Goal: Task Accomplishment & Management: Complete application form

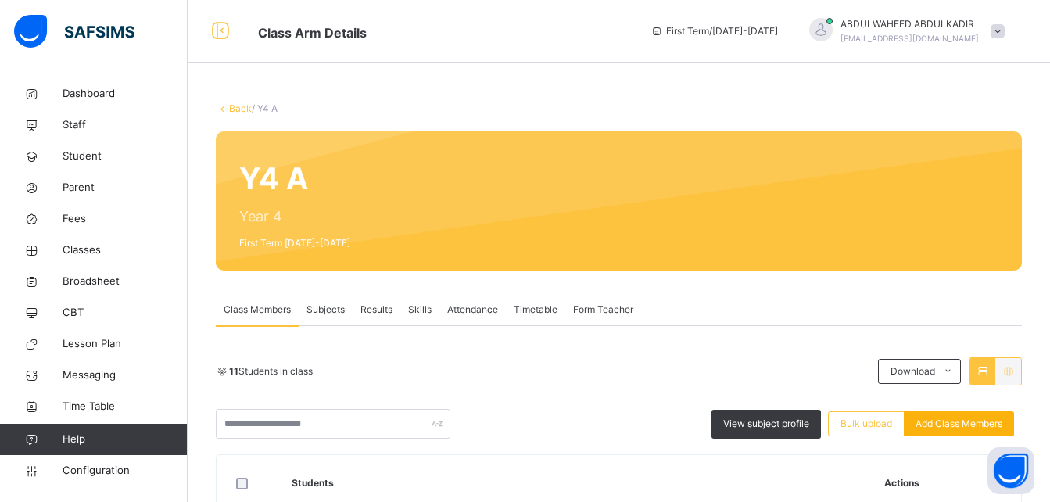
click at [951, 424] on span "Add Class Members" at bounding box center [959, 424] width 87 height 14
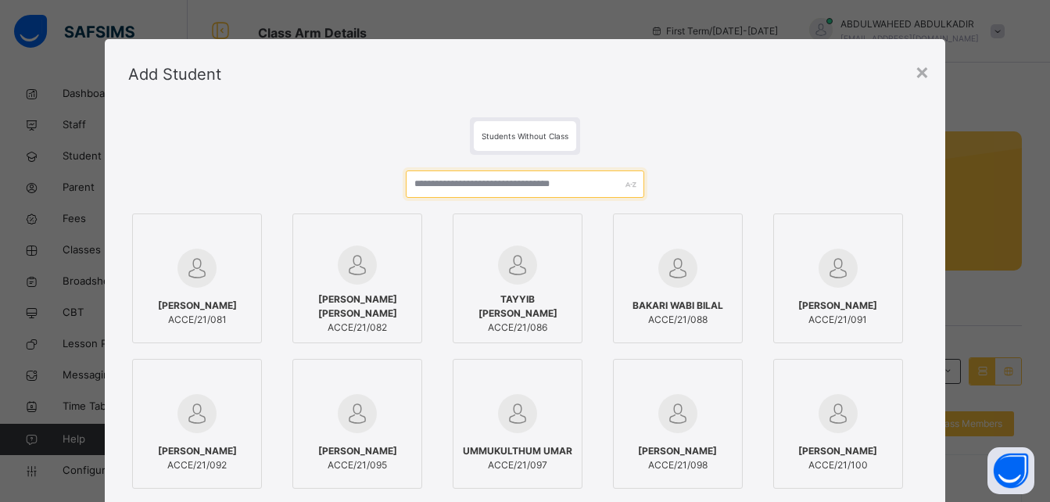
click at [450, 185] on input "text" at bounding box center [525, 183] width 238 height 27
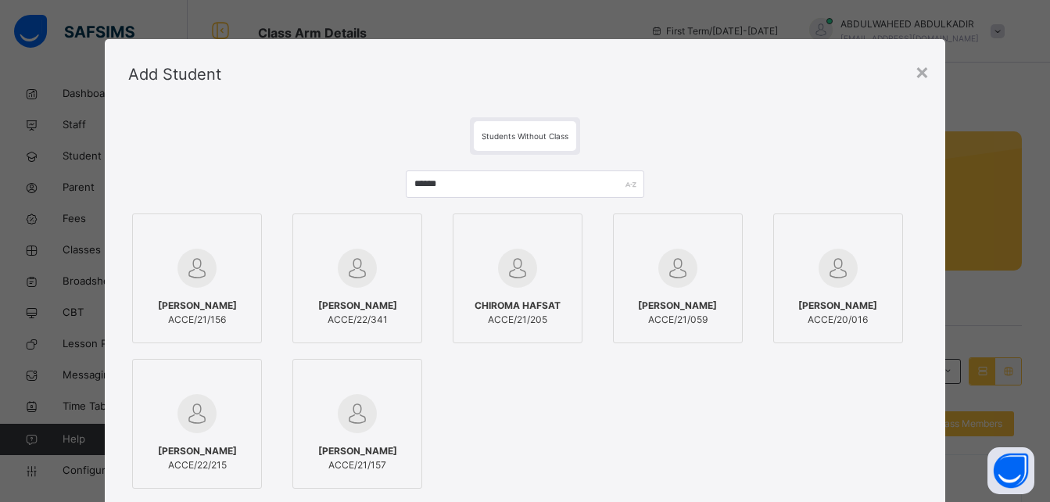
click at [871, 291] on div "[PERSON_NAME] ACCE/20/016" at bounding box center [838, 313] width 113 height 44
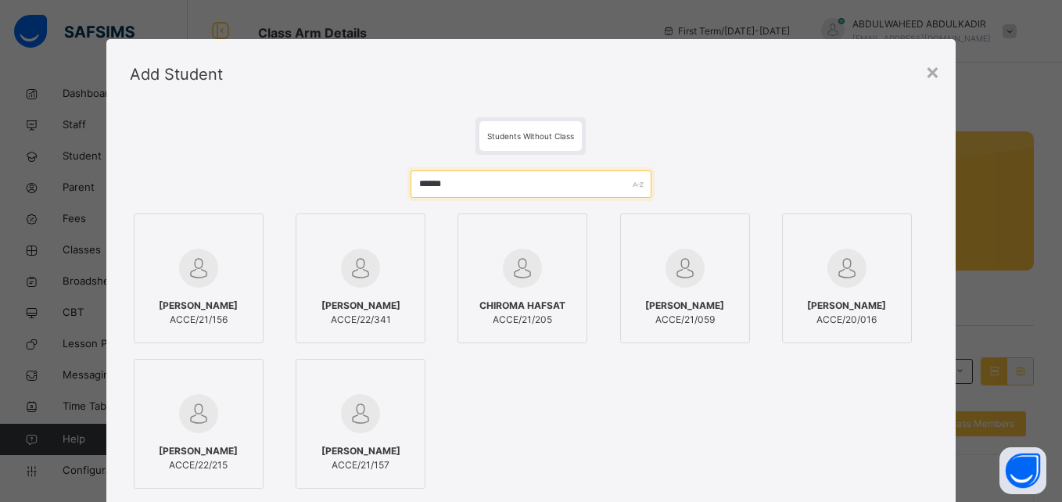
click at [504, 185] on input "******" at bounding box center [530, 183] width 241 height 27
type input "*"
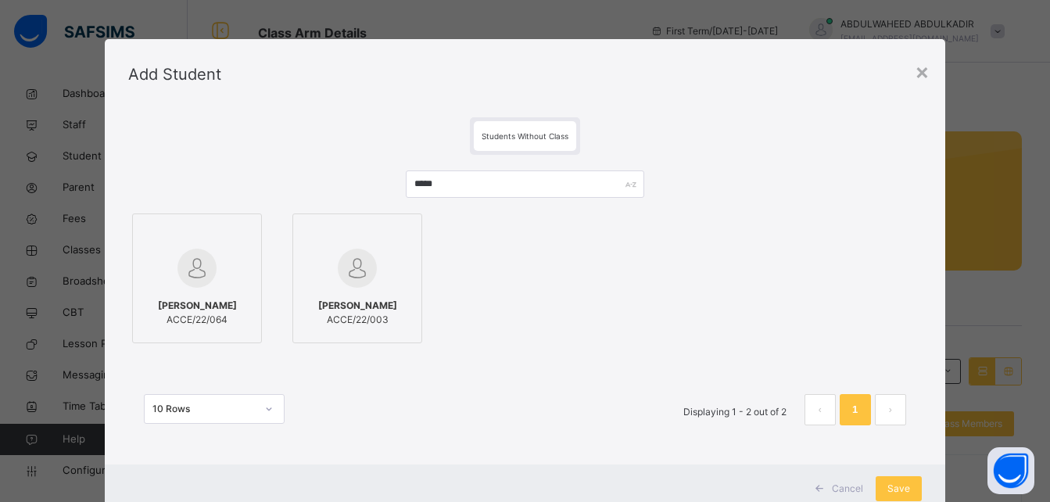
click at [196, 283] on img at bounding box center [196, 268] width 39 height 39
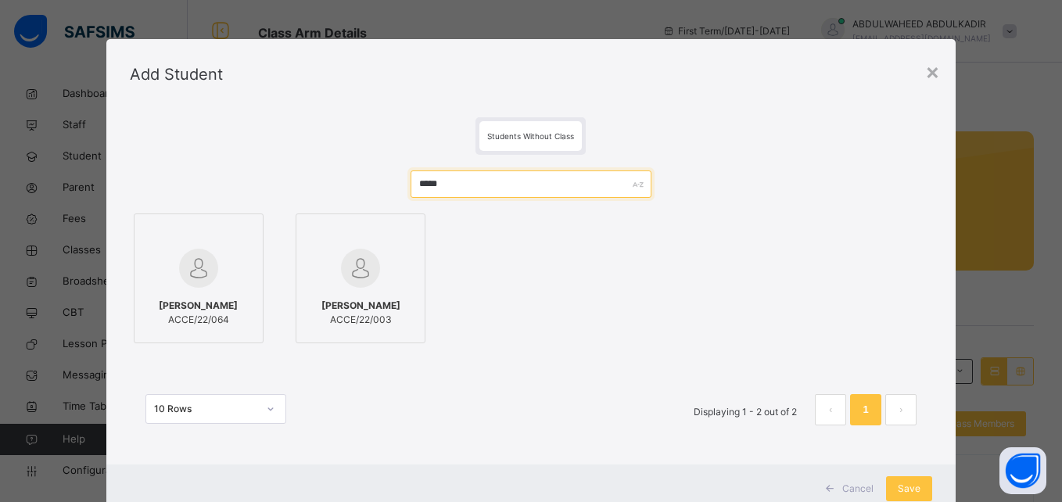
click at [492, 185] on input "*****" at bounding box center [530, 183] width 241 height 27
type input "*"
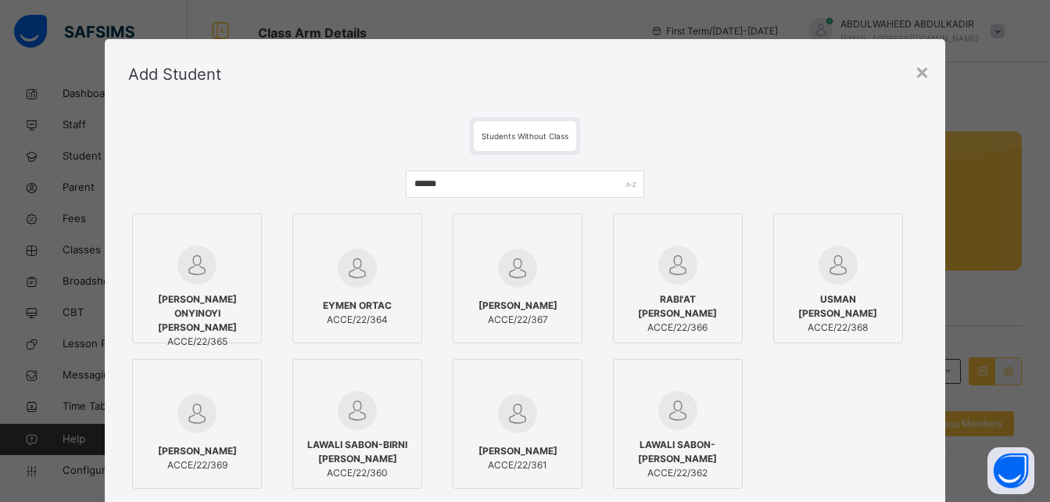
click at [191, 294] on span "[PERSON_NAME] ONYINOYI [PERSON_NAME]" at bounding box center [197, 313] width 113 height 42
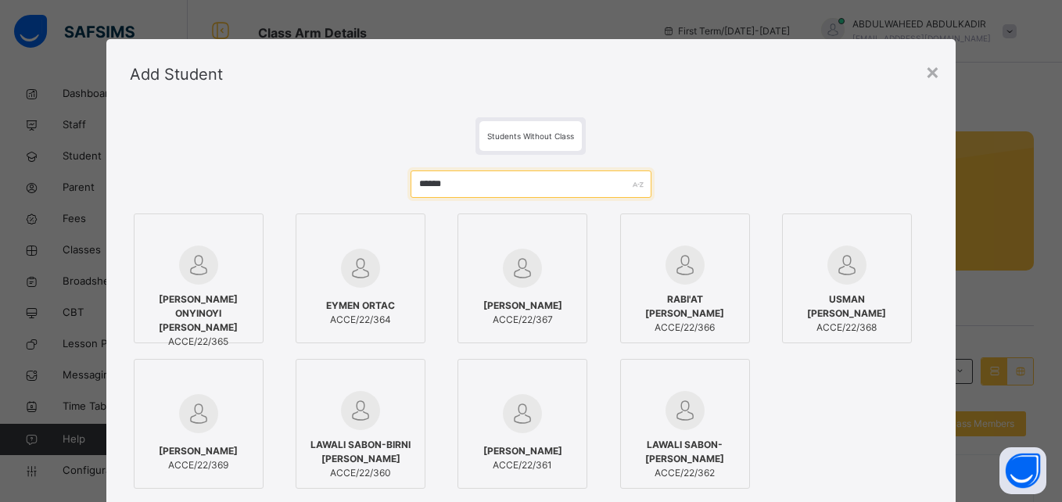
click at [542, 184] on input "******" at bounding box center [530, 183] width 241 height 27
type input "*"
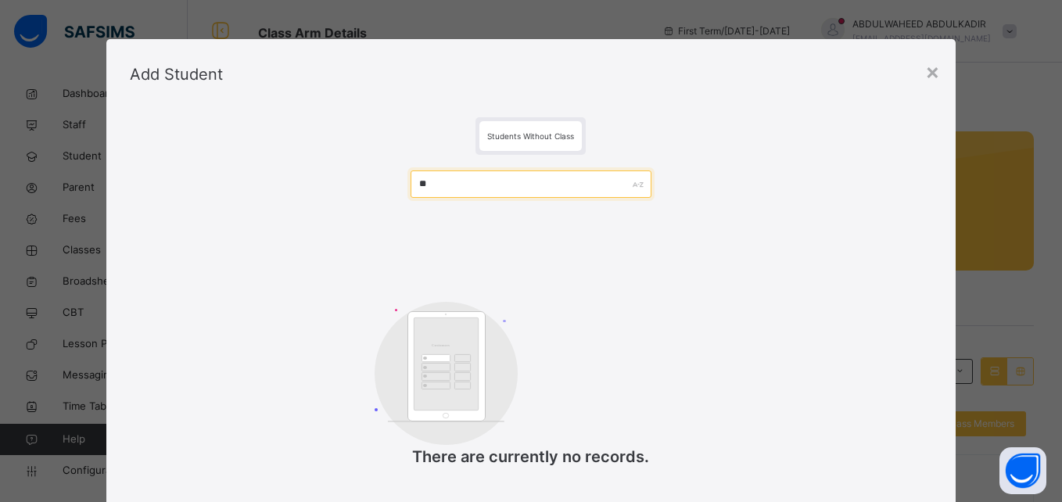
type input "*"
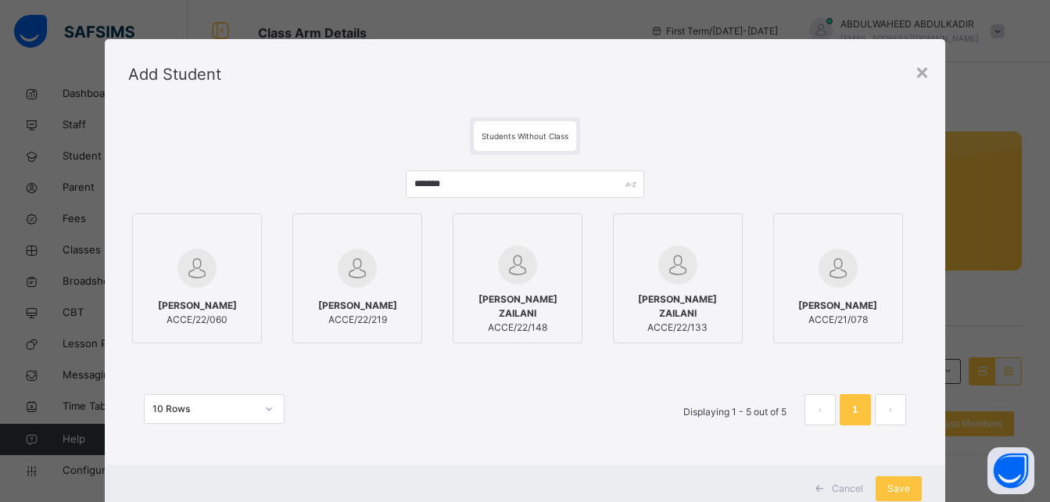
click at [220, 278] on div at bounding box center [197, 267] width 113 height 45
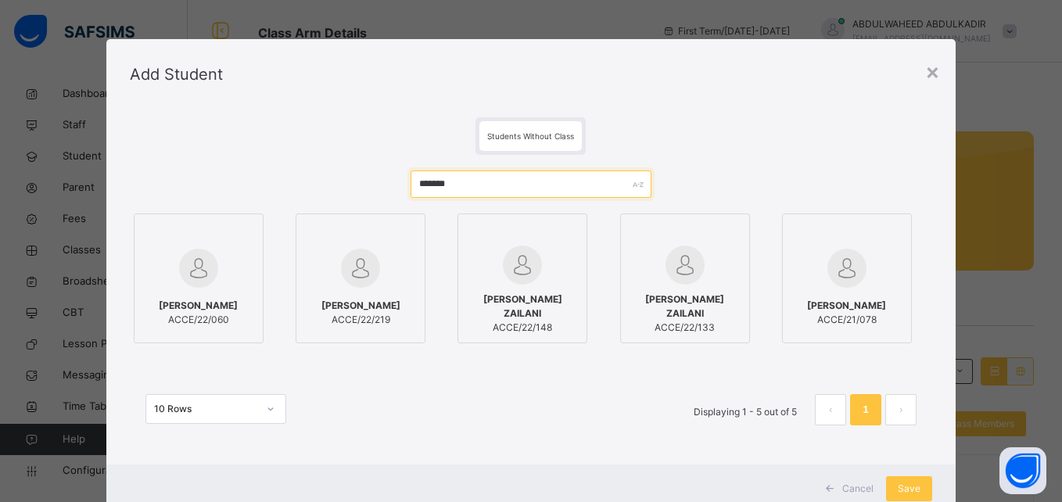
click at [494, 185] on input "*******" at bounding box center [530, 183] width 241 height 27
type input "*"
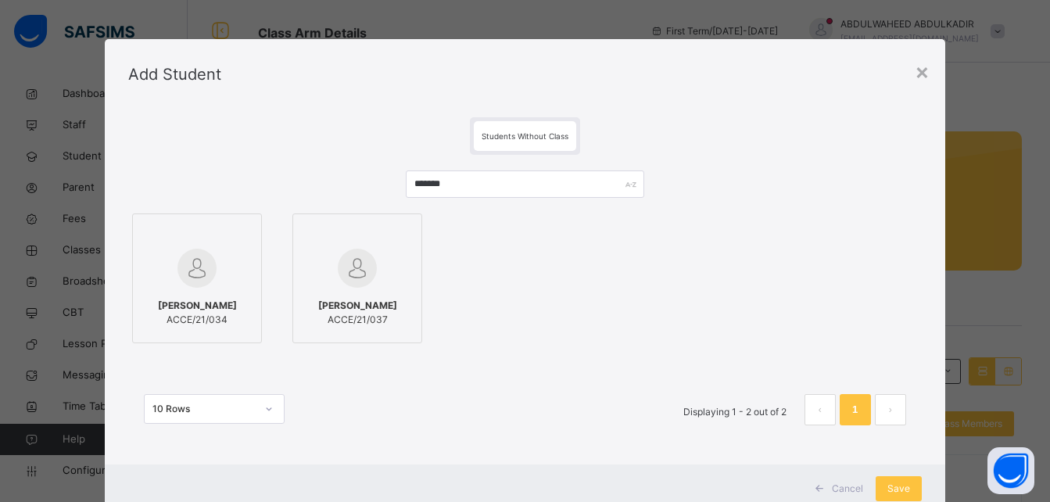
click at [201, 283] on img at bounding box center [196, 268] width 39 height 39
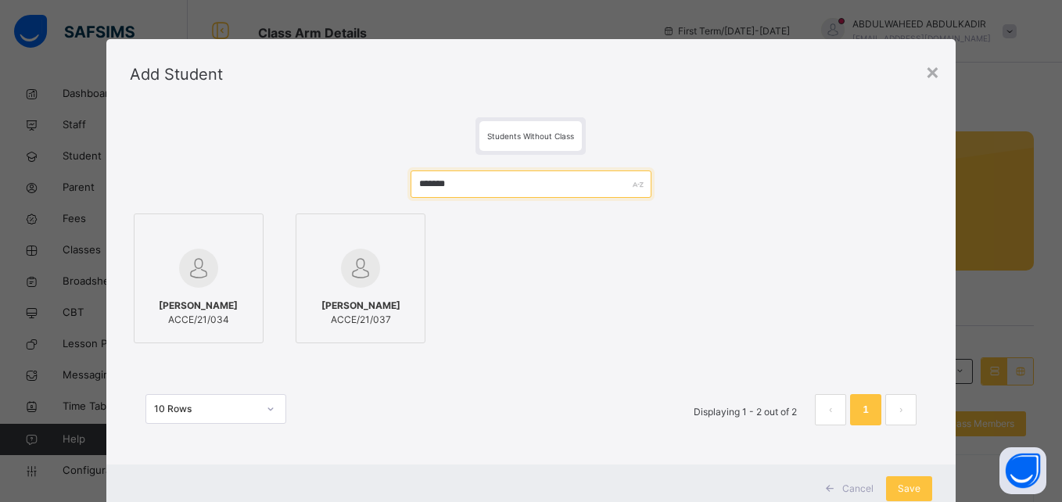
click at [509, 179] on input "*******" at bounding box center [530, 183] width 241 height 27
type input "*"
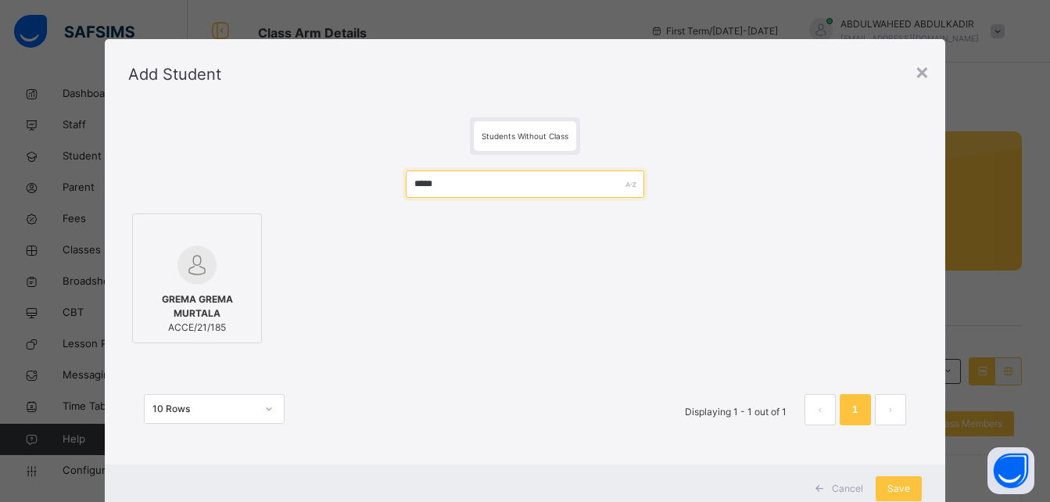
type input "*****"
click at [890, 487] on span "Save" at bounding box center [898, 489] width 23 height 14
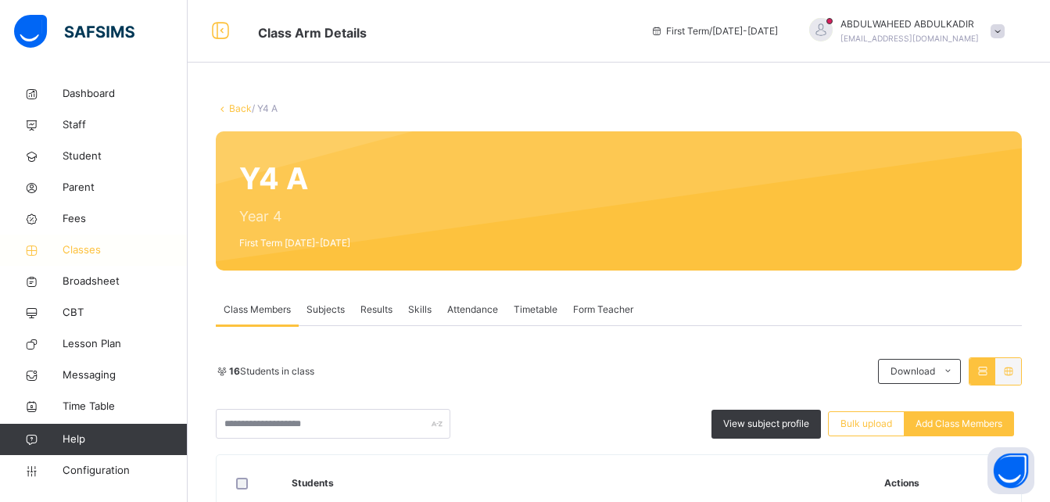
click at [80, 249] on span "Classes" at bounding box center [125, 250] width 125 height 16
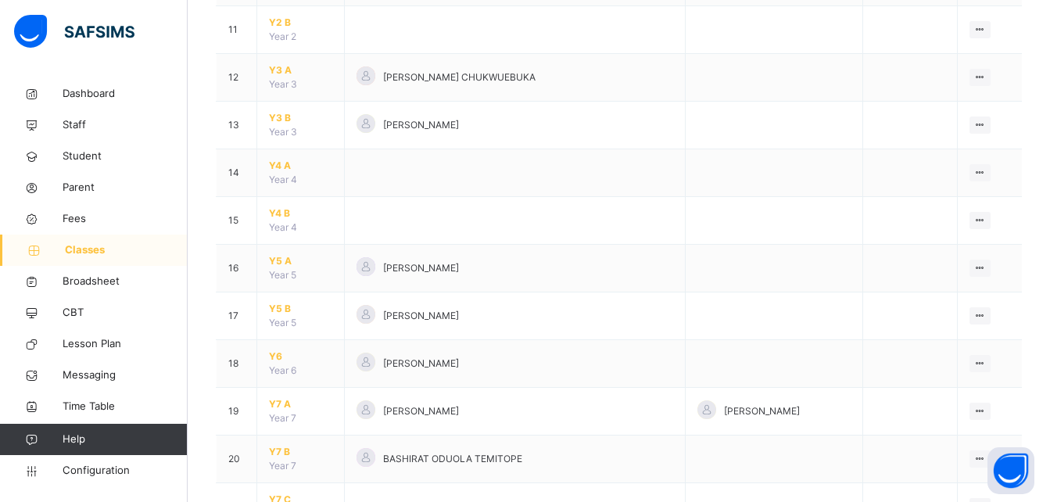
scroll to position [667, 0]
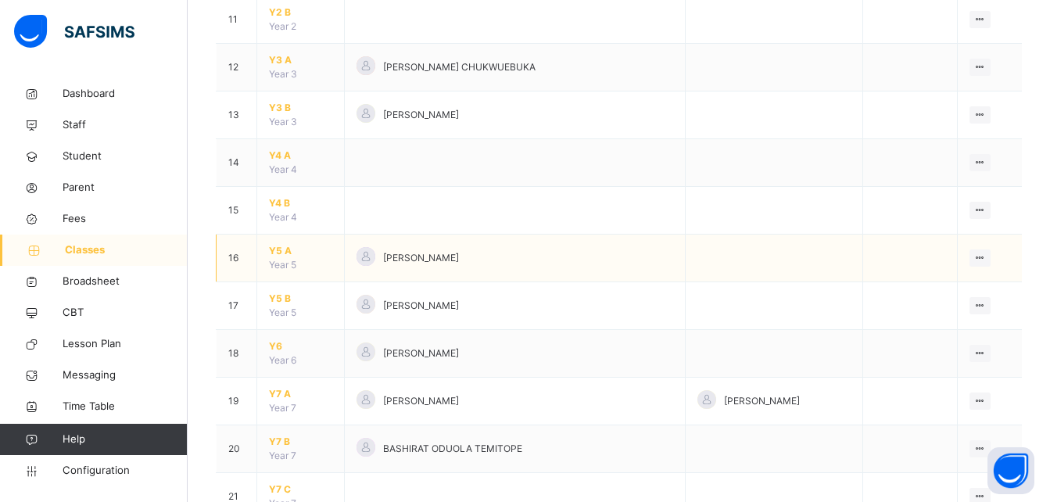
click at [278, 256] on span "Y5 A" at bounding box center [300, 251] width 63 height 14
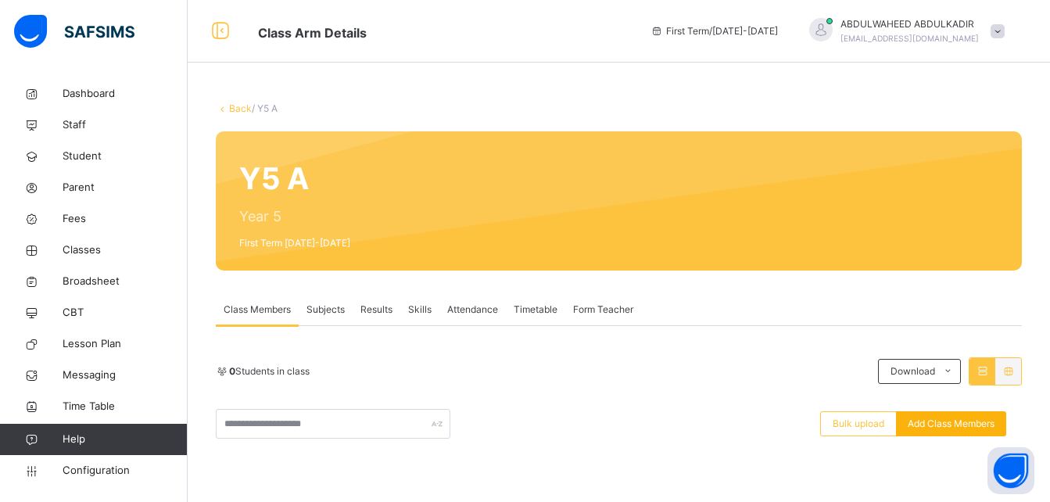
click at [984, 424] on span "Add Class Members" at bounding box center [951, 424] width 87 height 14
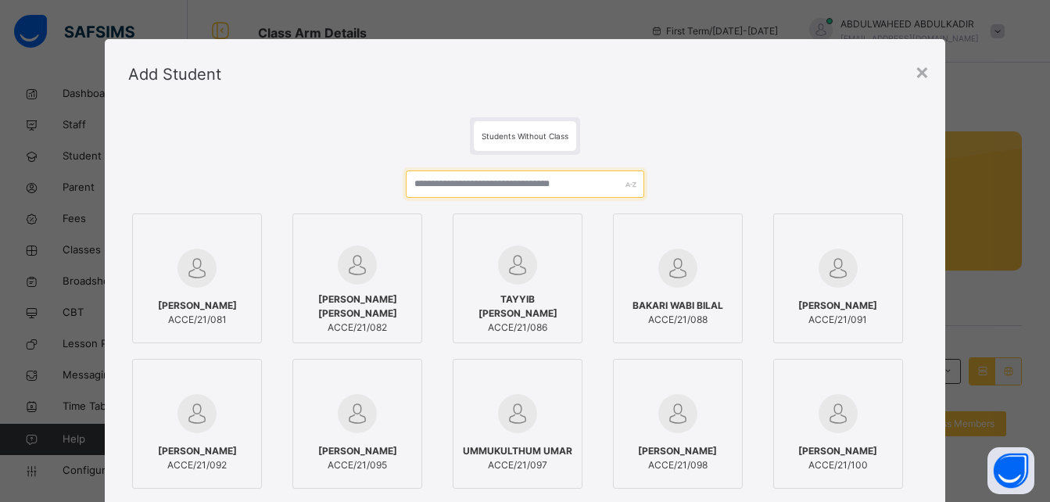
click at [466, 183] on input "text" at bounding box center [525, 183] width 238 height 27
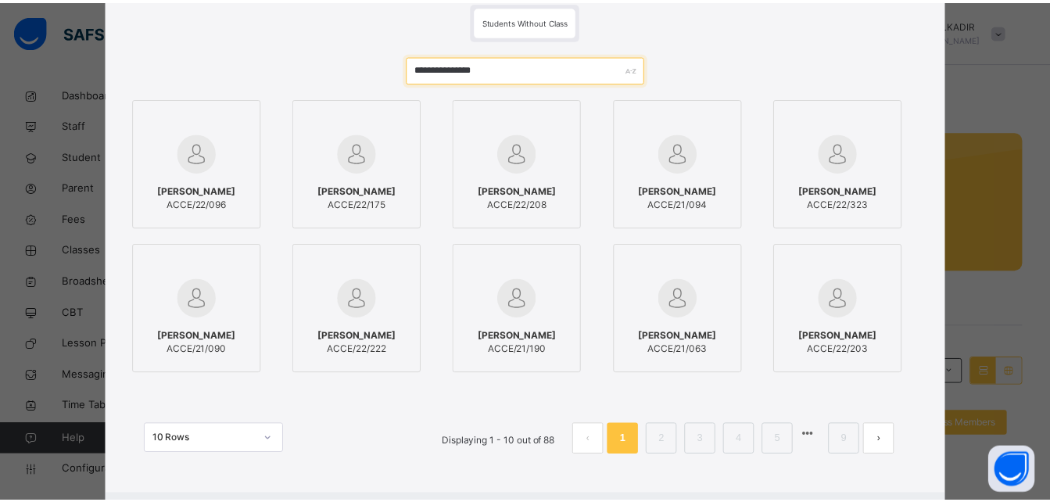
scroll to position [133, 0]
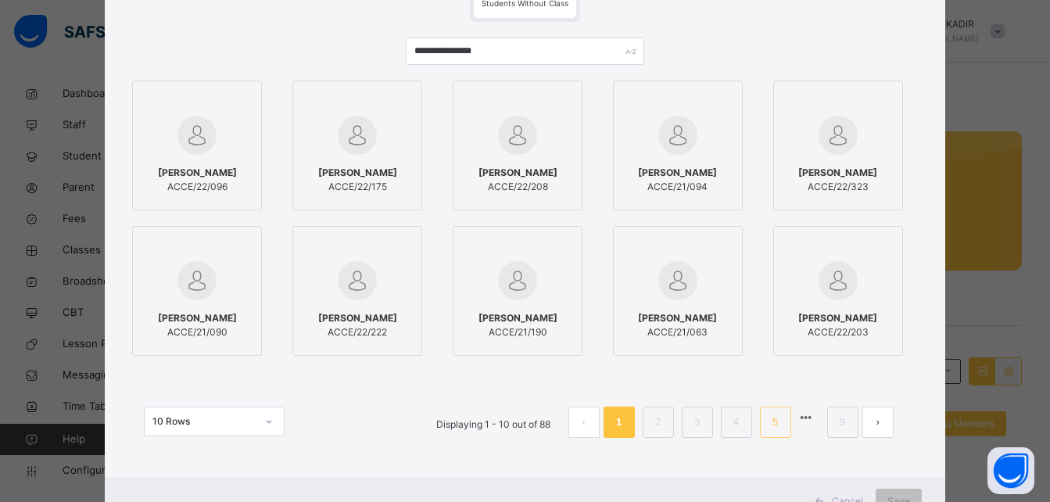
click at [776, 418] on link "5" at bounding box center [775, 422] width 15 height 20
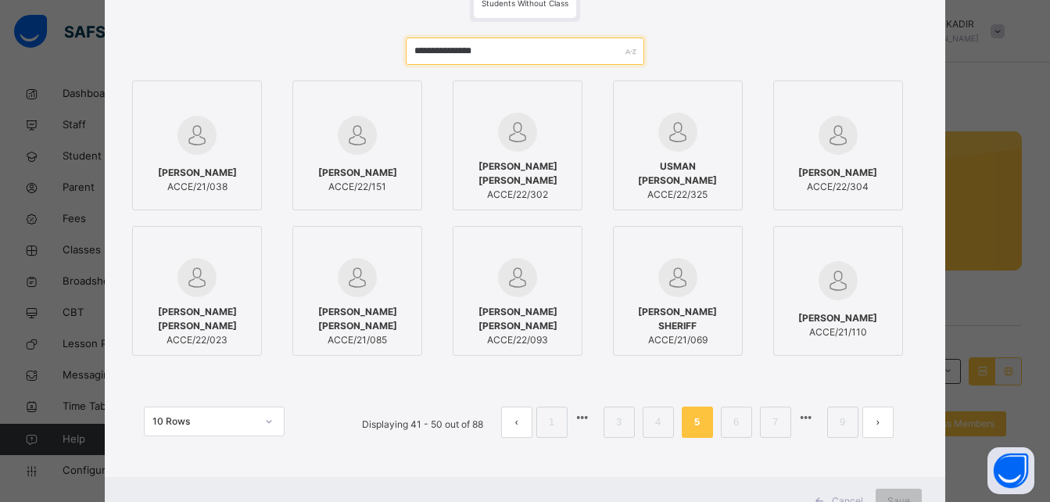
click at [502, 59] on input "**********" at bounding box center [525, 51] width 238 height 27
type input "*"
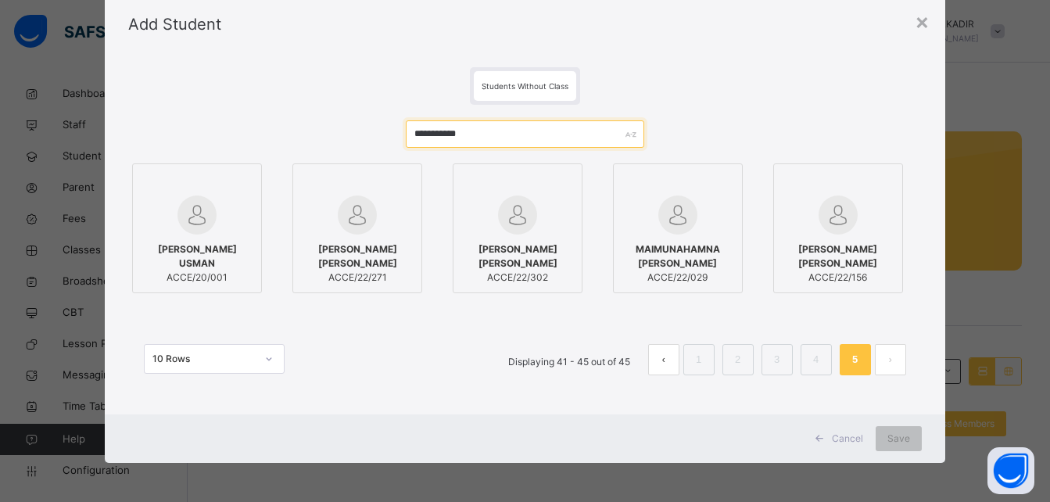
scroll to position [50, 0]
type input "*"
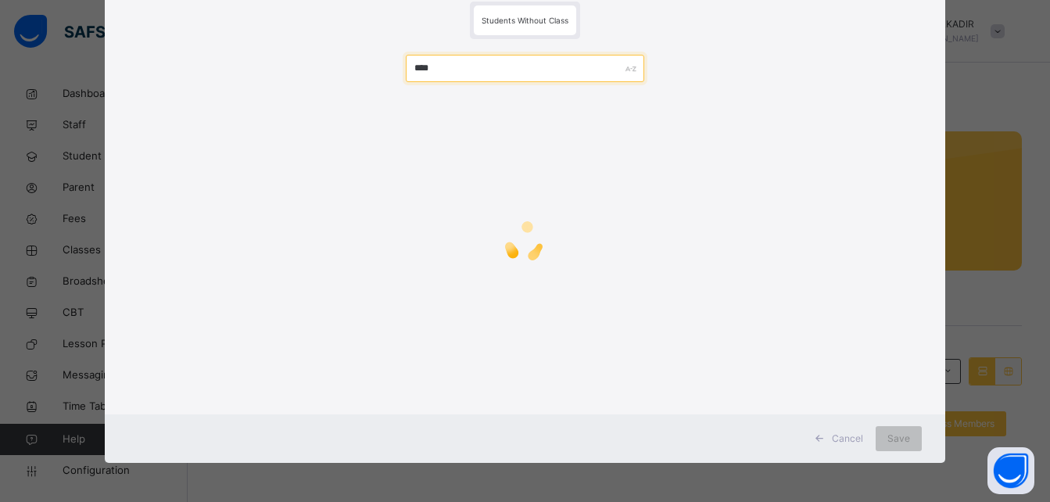
scroll to position [93, 0]
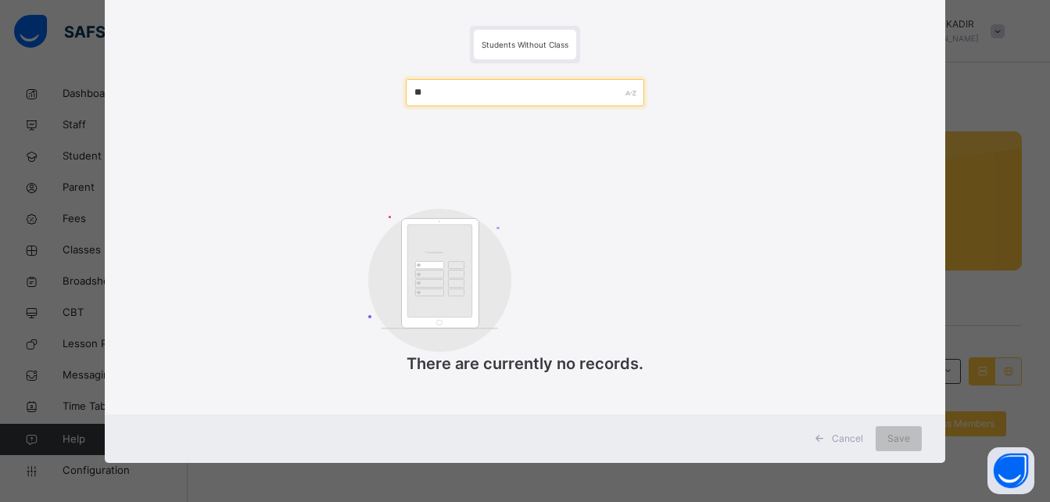
type input "*"
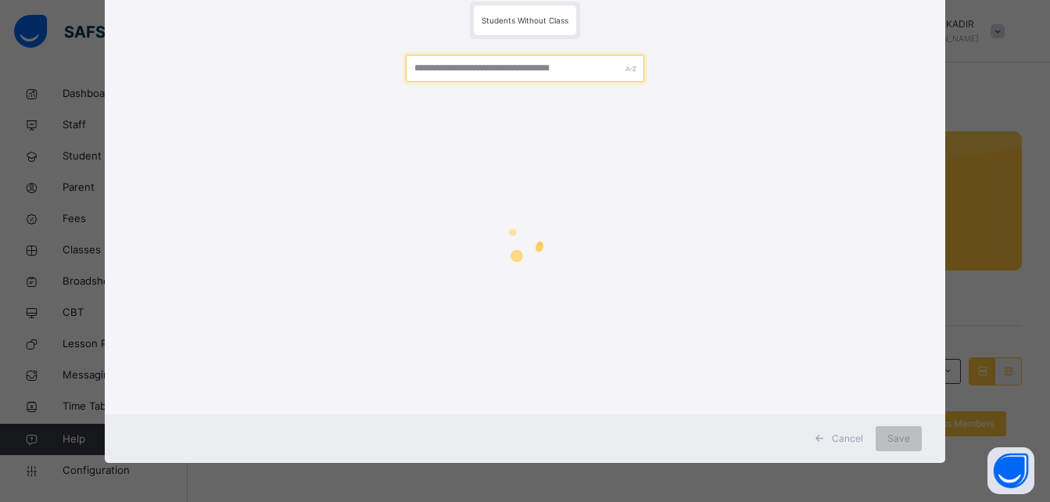
scroll to position [133, 0]
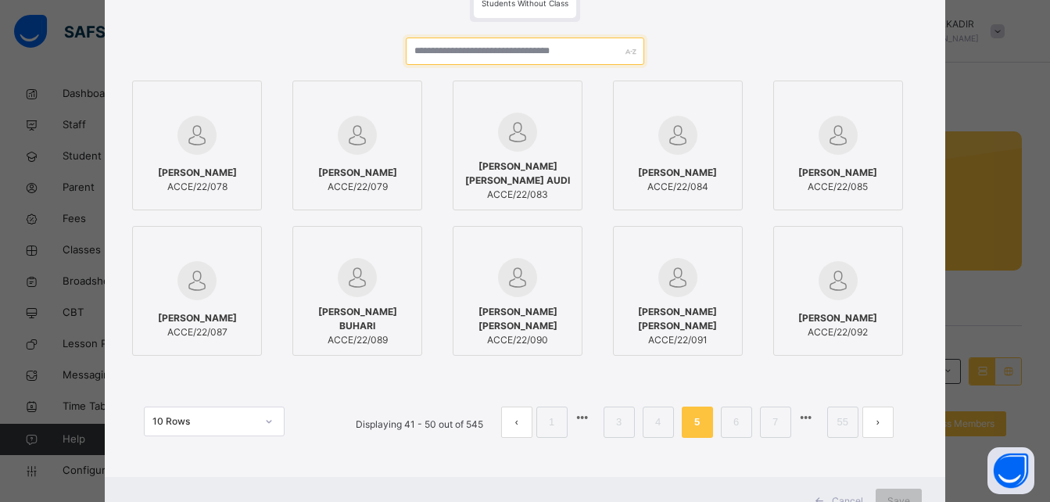
paste input "*******"
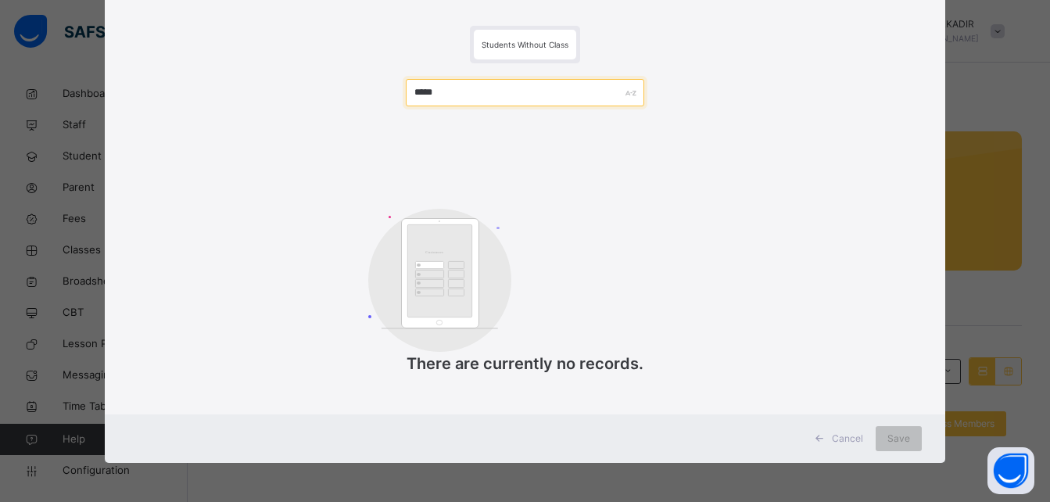
scroll to position [93, 0]
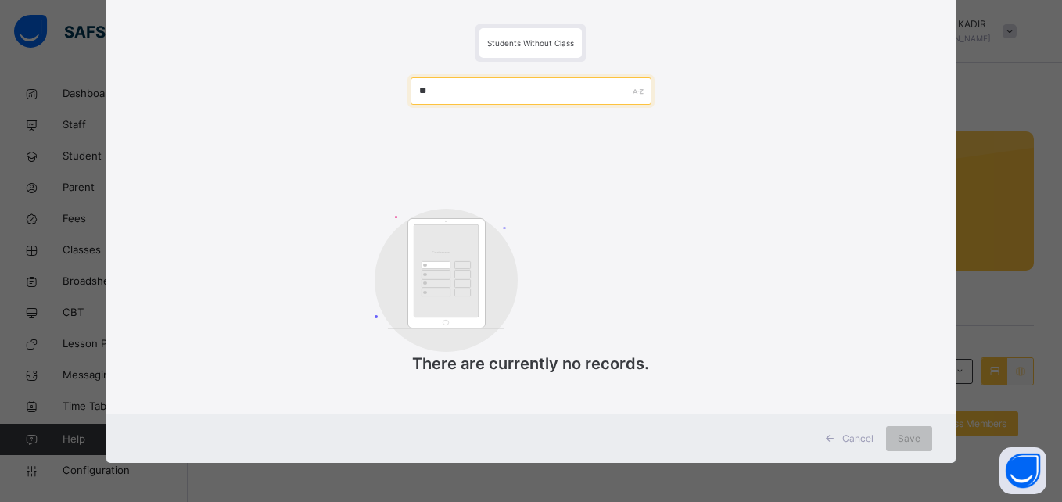
type input "*"
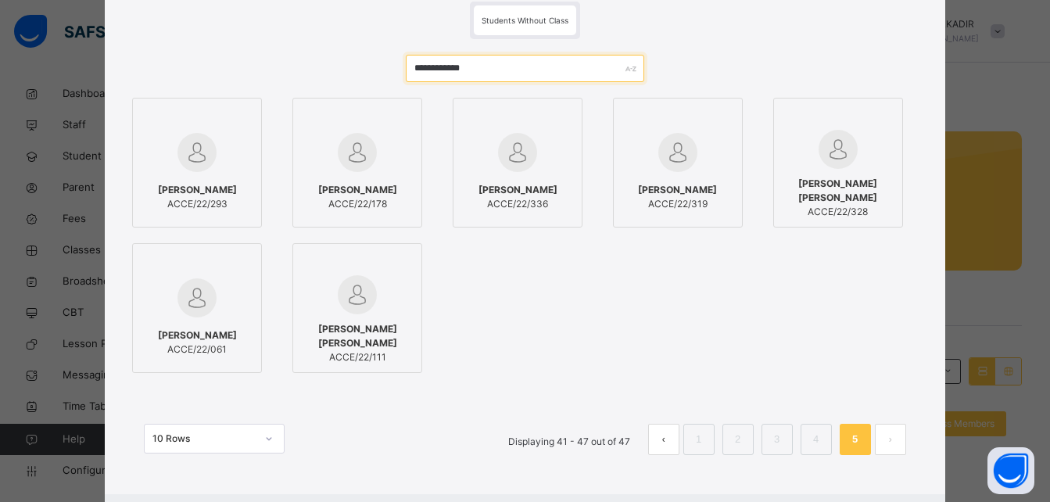
scroll to position [133, 0]
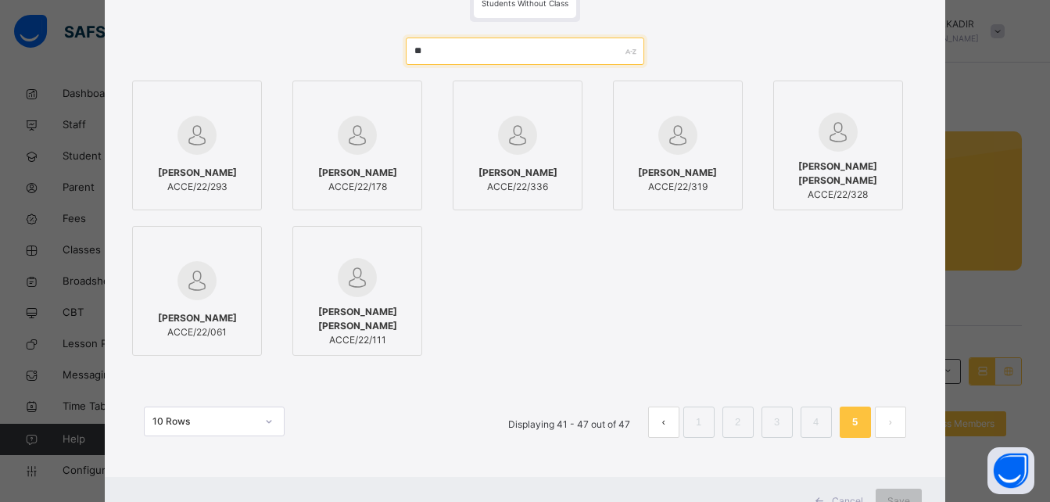
type input "*"
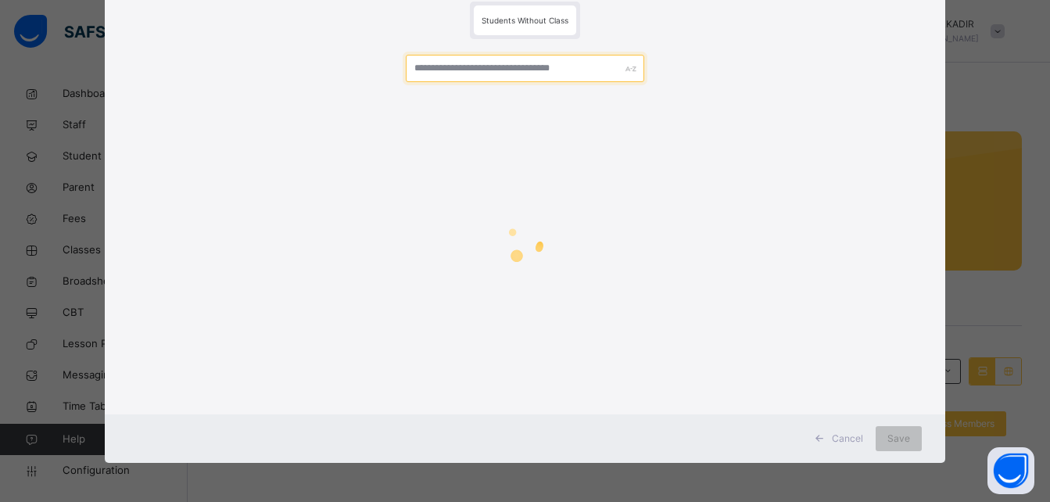
type input "*"
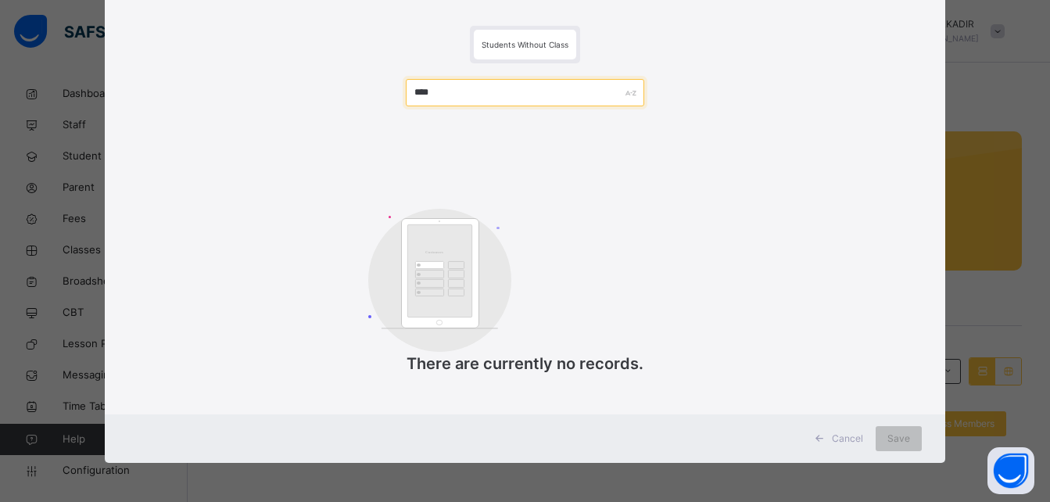
scroll to position [93, 0]
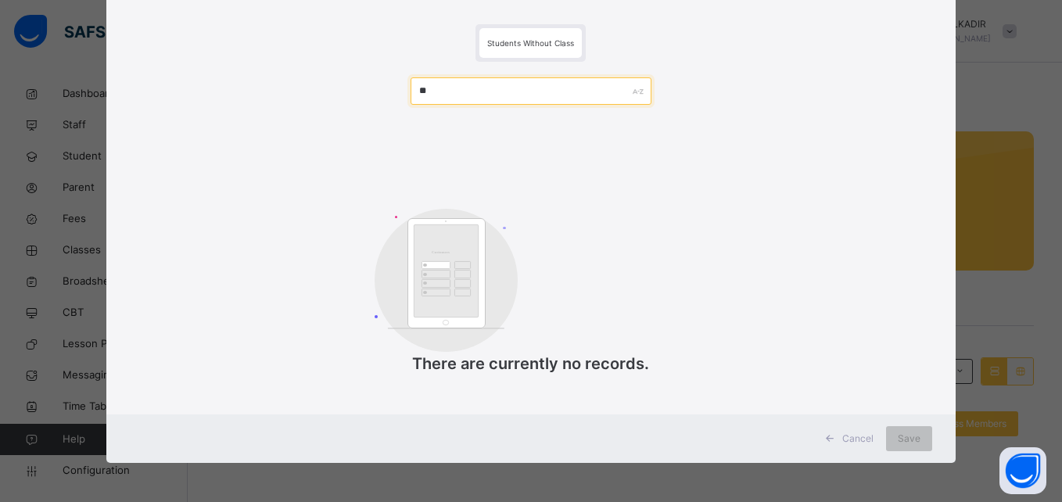
type input "*"
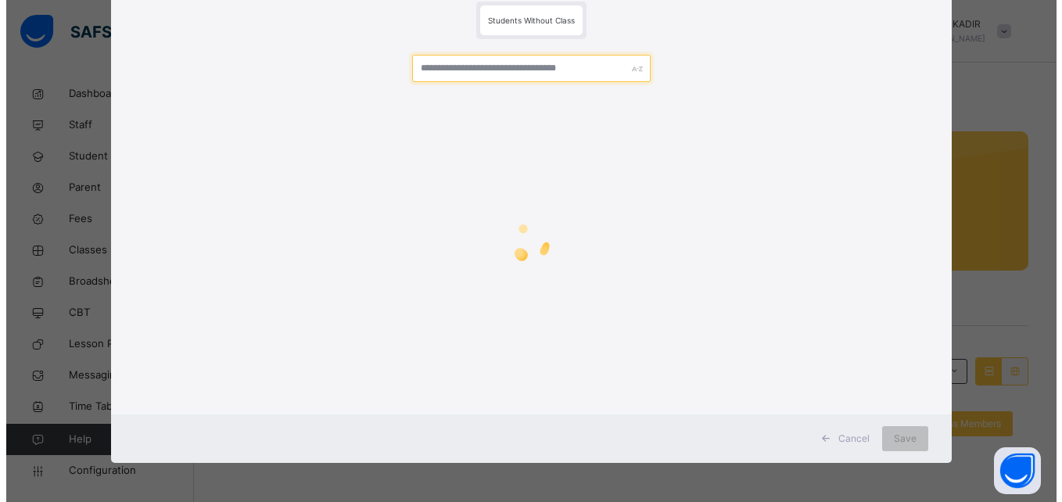
scroll to position [133, 0]
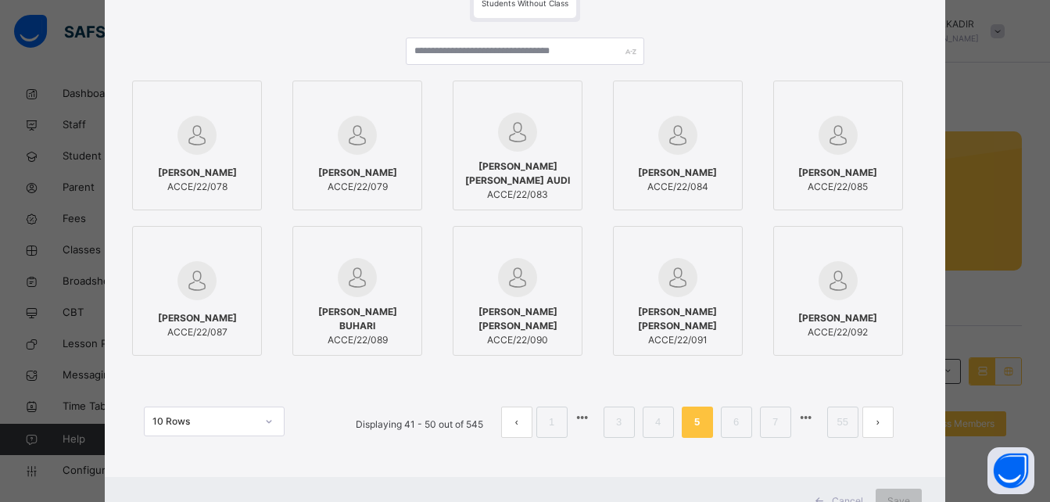
click at [904, 206] on div "[PERSON_NAME] ACCE/22/085" at bounding box center [845, 146] width 145 height 130
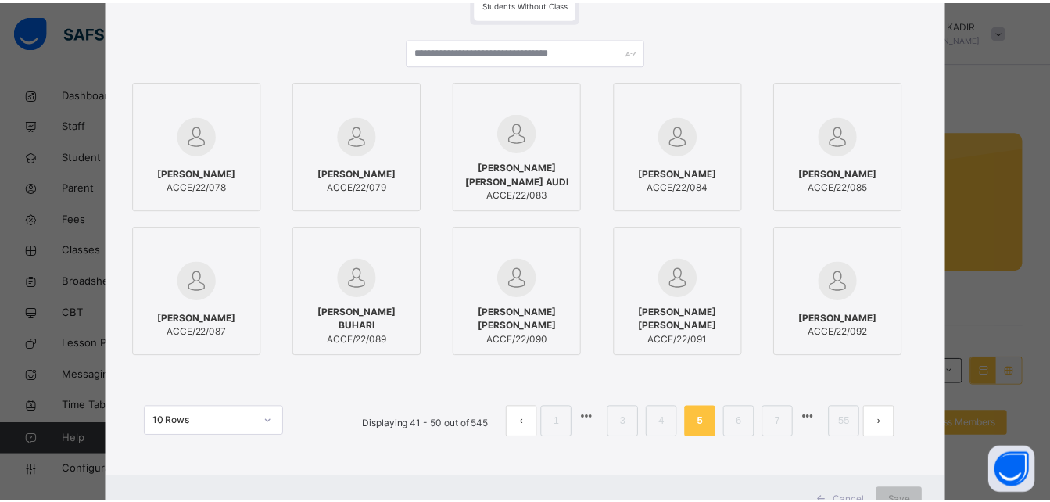
scroll to position [195, 0]
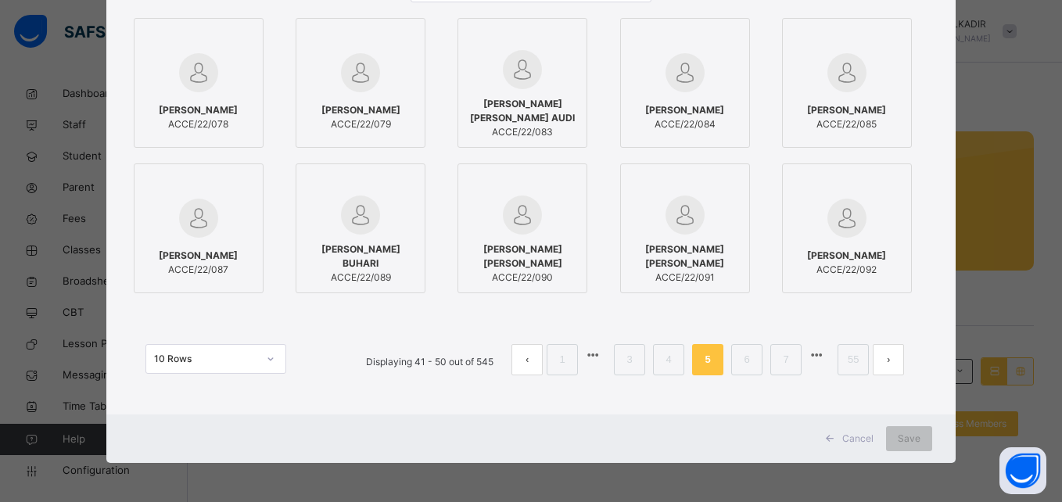
click at [865, 444] on span "Cancel" at bounding box center [857, 439] width 31 height 14
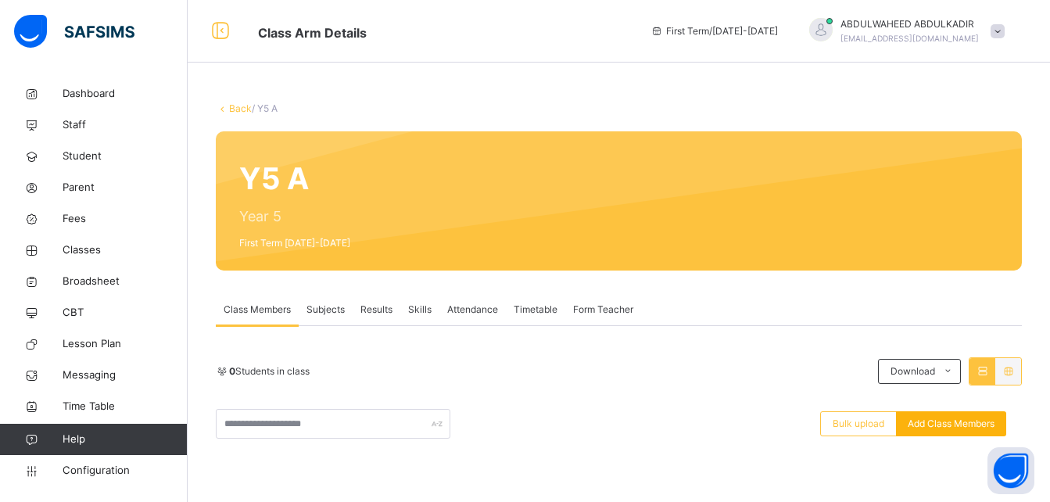
click at [963, 422] on span "Add Class Members" at bounding box center [951, 424] width 87 height 14
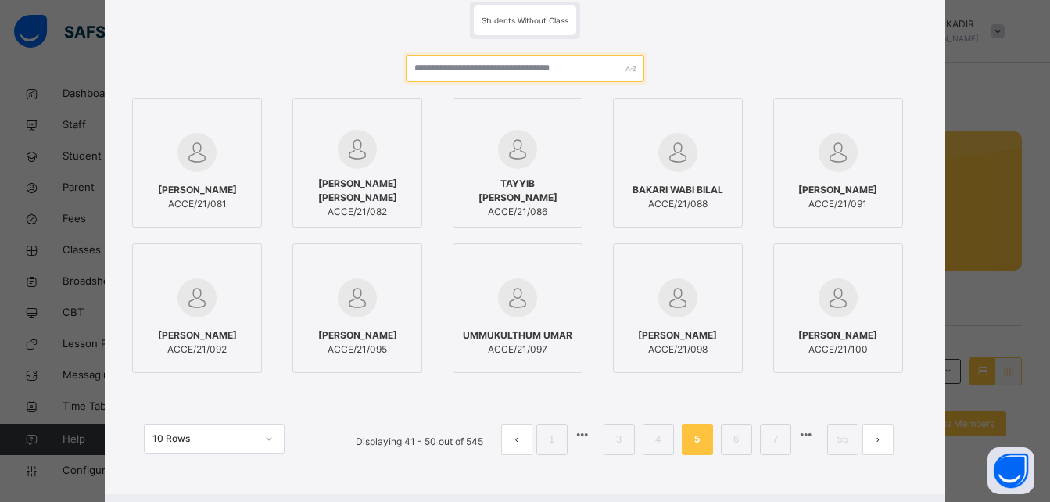
click at [532, 64] on input "text" at bounding box center [525, 68] width 238 height 27
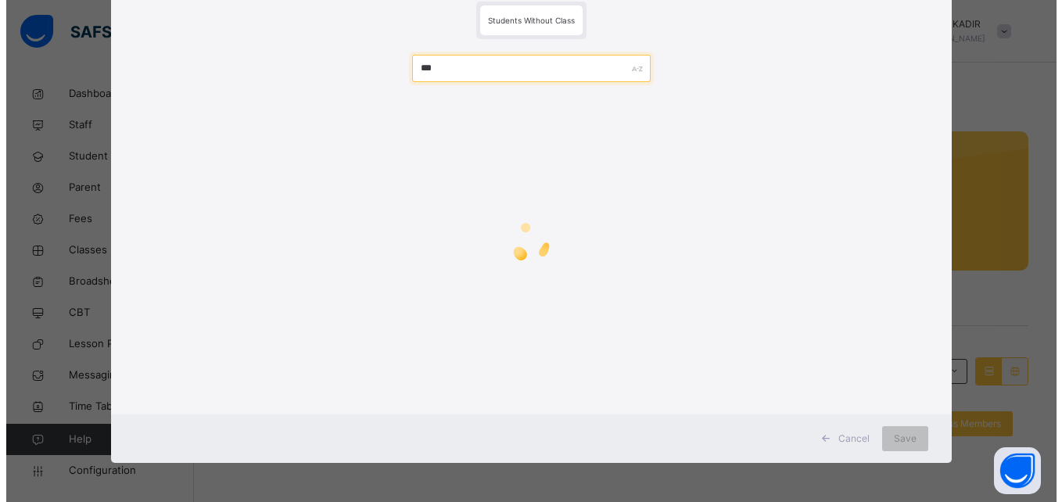
scroll to position [50, 0]
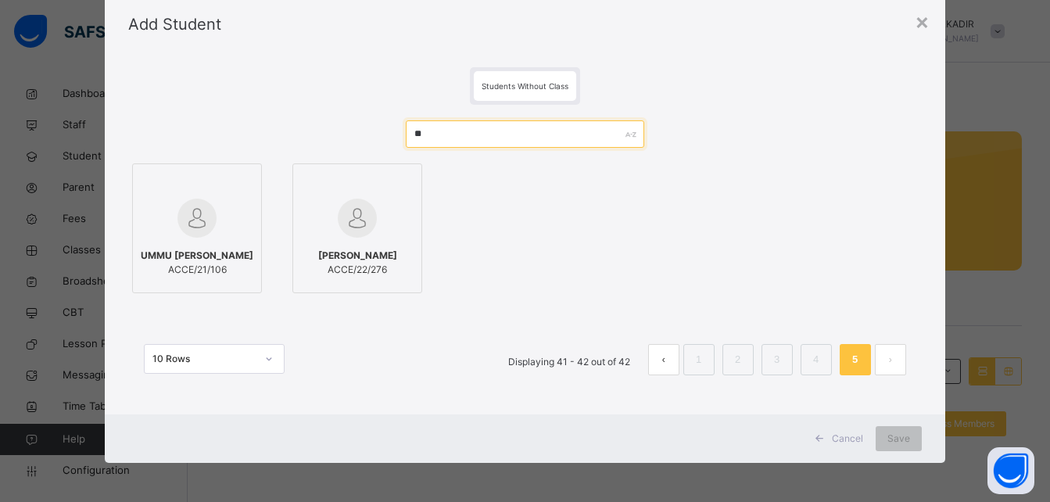
type input "*"
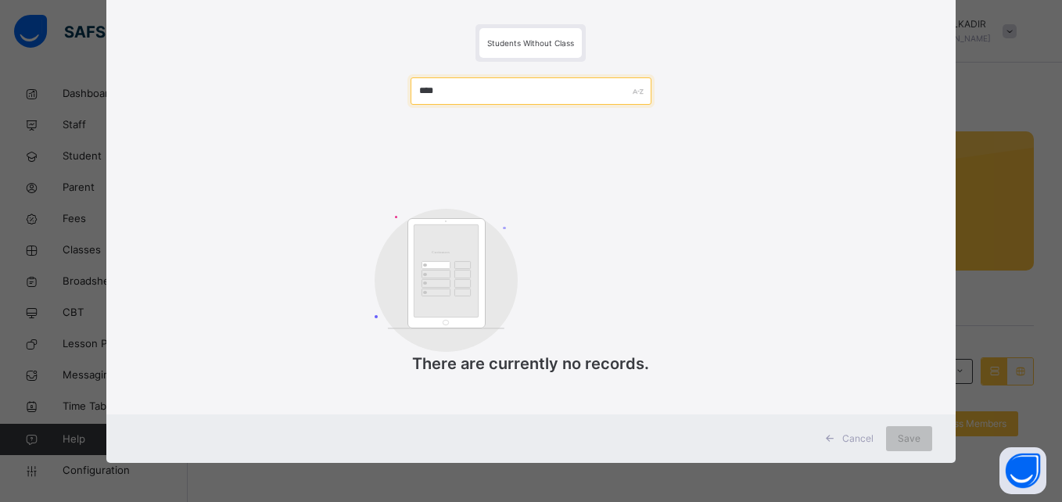
scroll to position [93, 0]
type input "*"
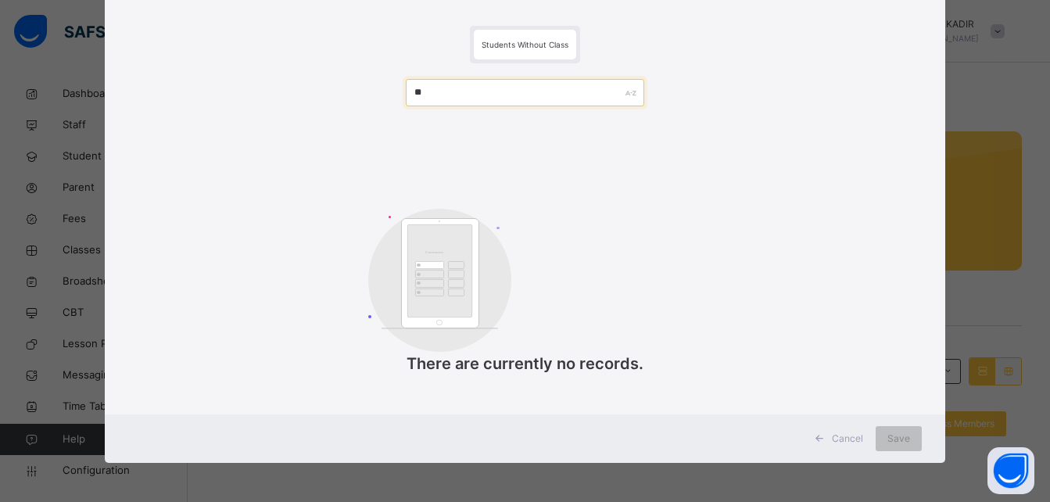
type input "*"
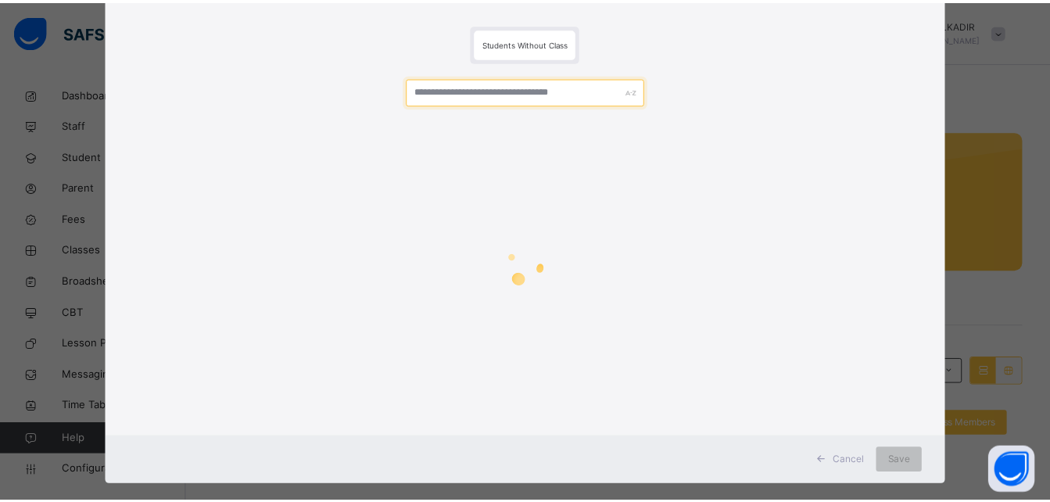
scroll to position [116, 0]
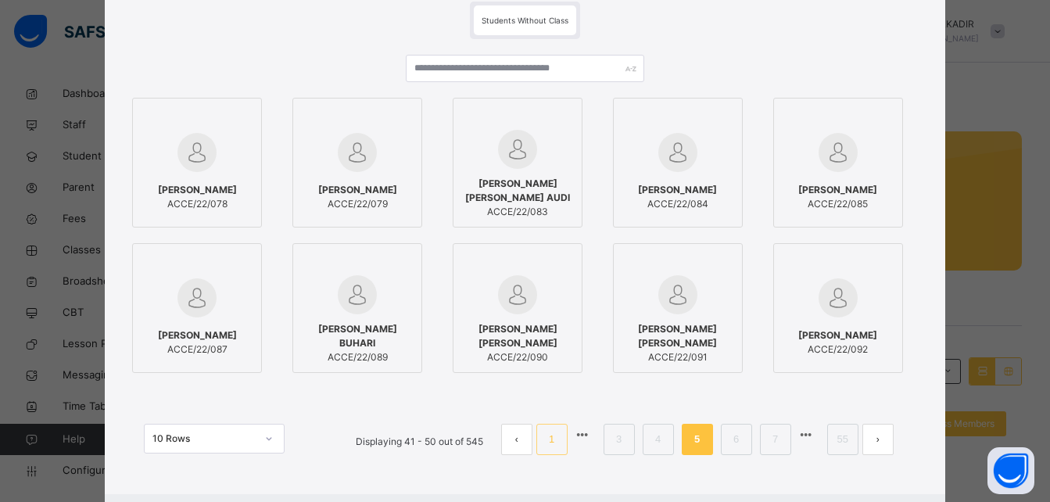
click at [552, 441] on link "1" at bounding box center [551, 439] width 15 height 20
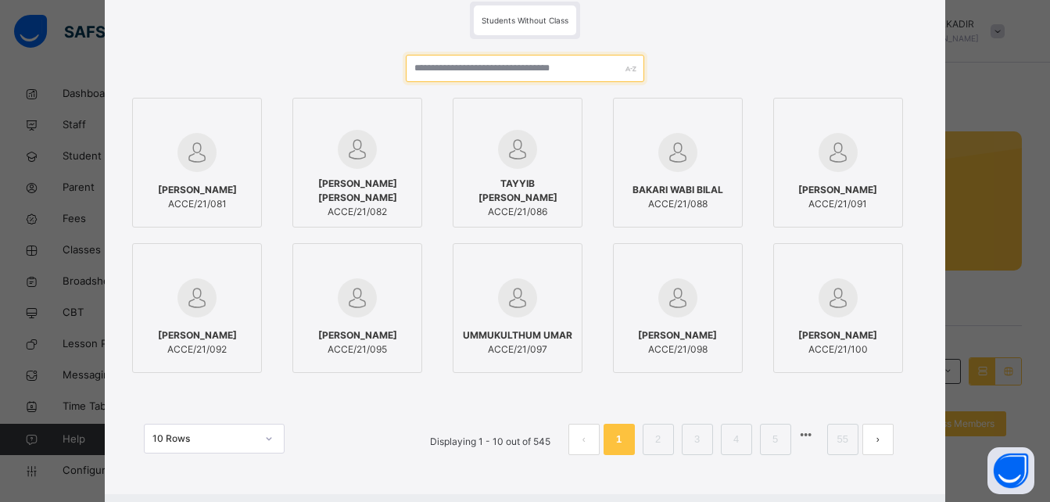
click at [501, 68] on input "text" at bounding box center [525, 68] width 238 height 27
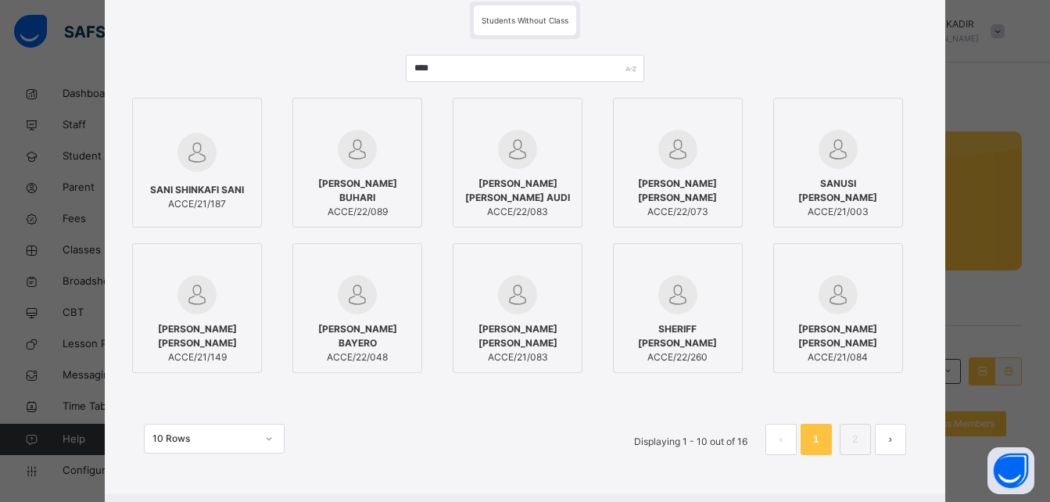
click at [692, 173] on div "[PERSON_NAME] [PERSON_NAME] ACCE/22/073" at bounding box center [678, 198] width 113 height 58
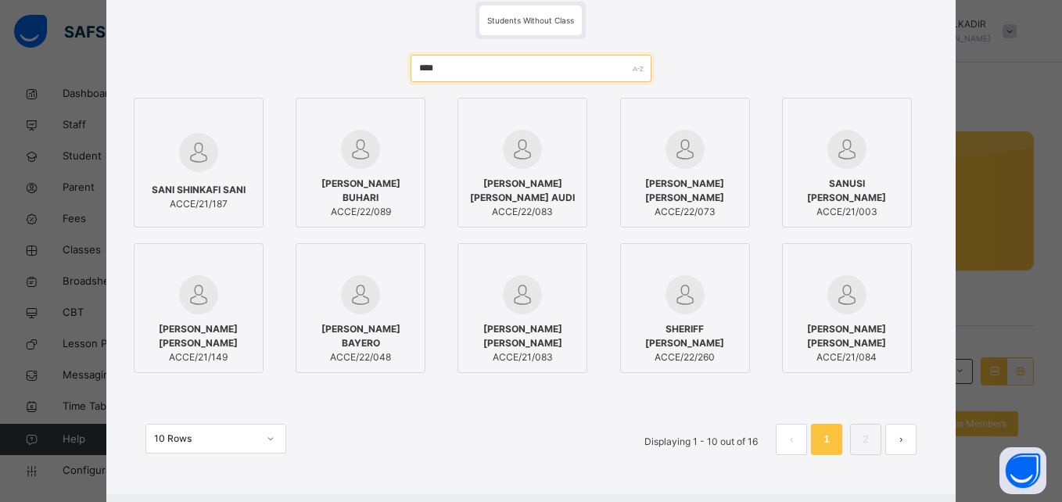
click at [480, 66] on input "****" at bounding box center [530, 68] width 241 height 27
type input "*"
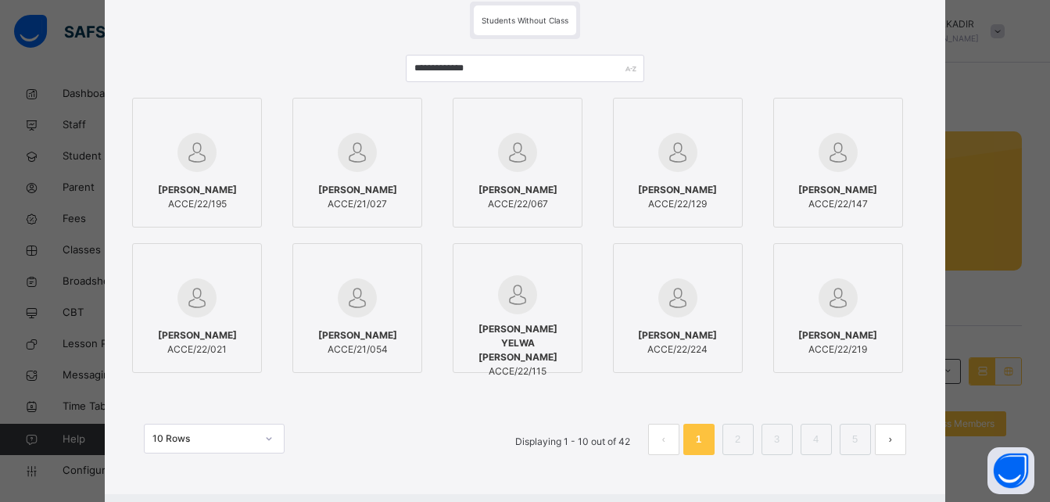
click at [353, 177] on div "[PERSON_NAME] ACCE/21/027" at bounding box center [357, 197] width 113 height 44
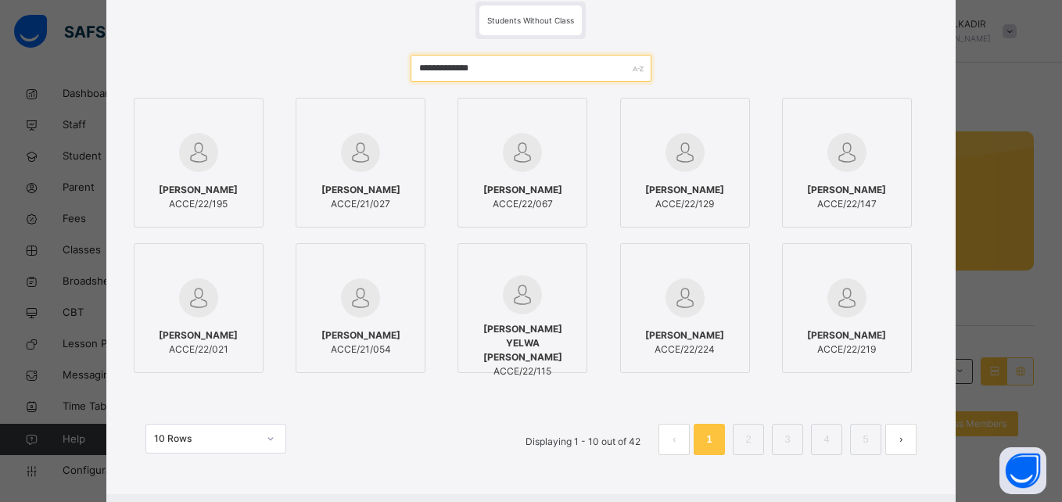
click at [493, 66] on input "**********" at bounding box center [530, 68] width 241 height 27
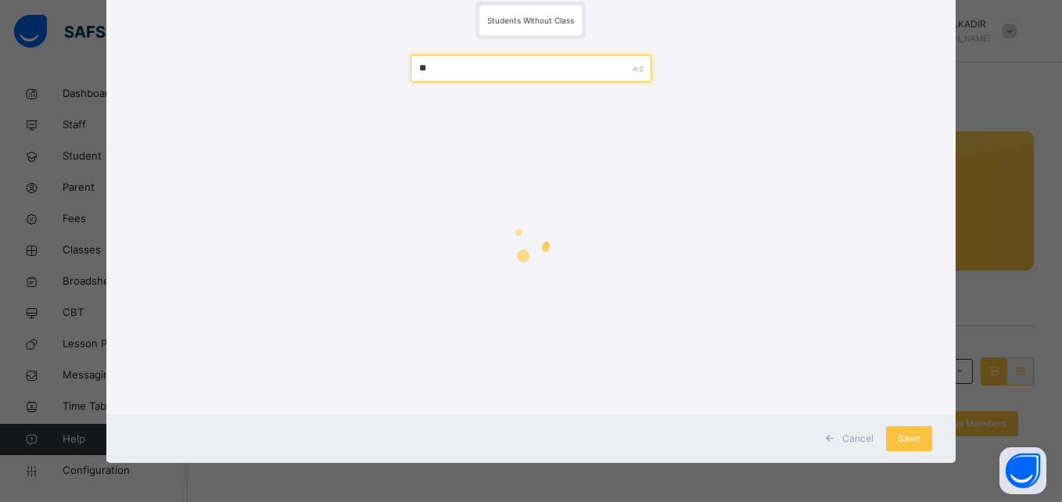
type input "*"
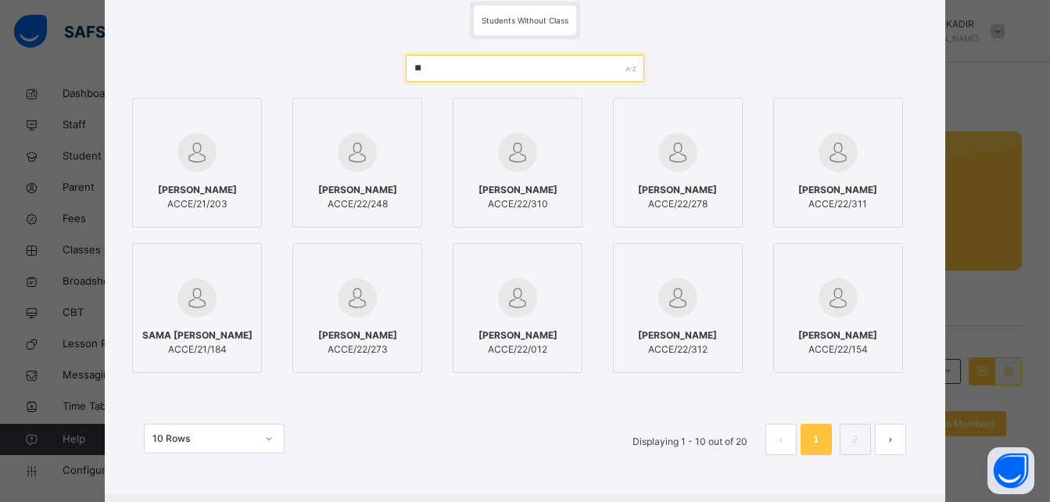
type input "*"
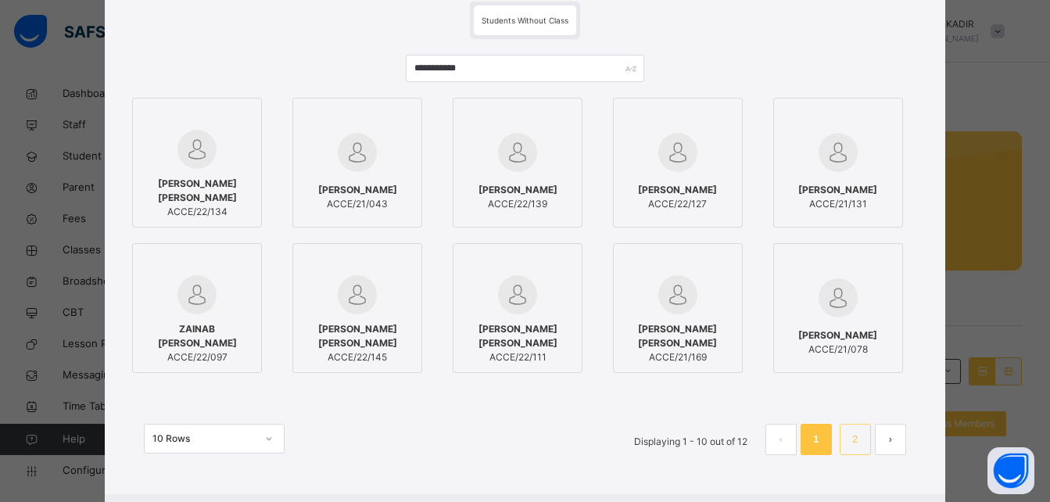
click at [854, 437] on link "2" at bounding box center [854, 439] width 15 height 20
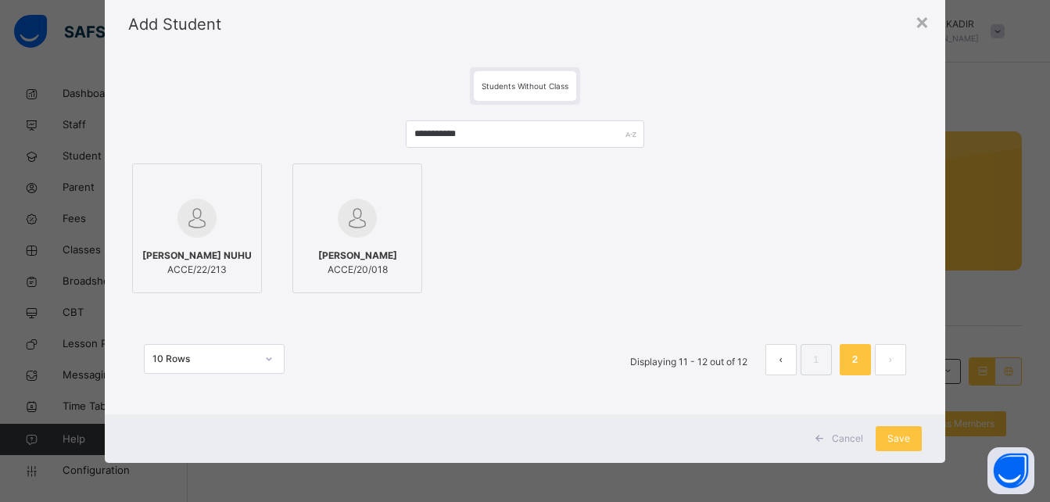
scroll to position [50, 0]
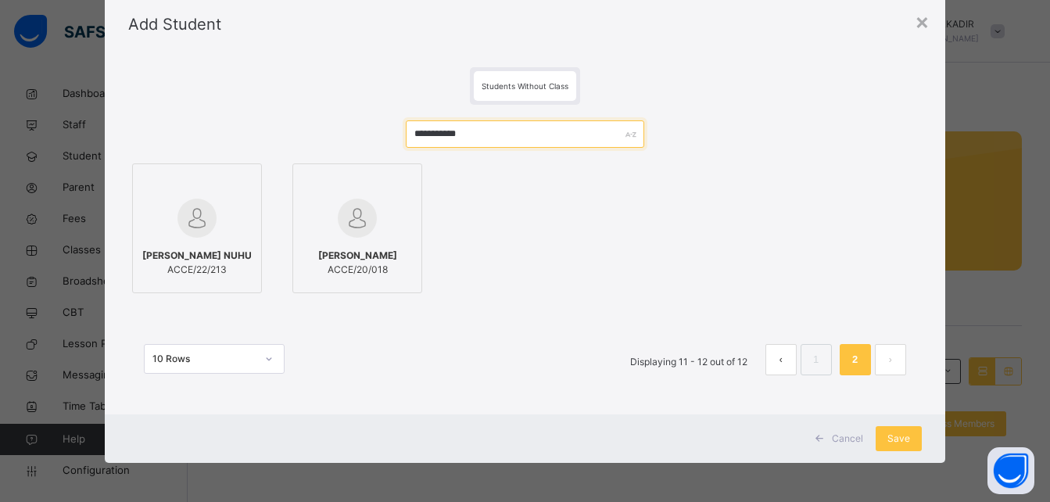
click at [486, 134] on input "**********" at bounding box center [525, 133] width 238 height 27
type input "*"
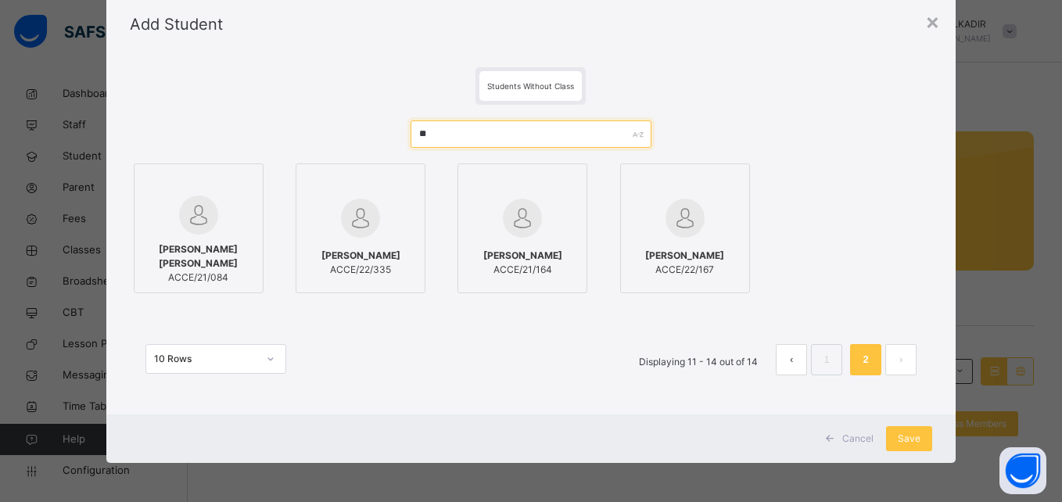
type input "*"
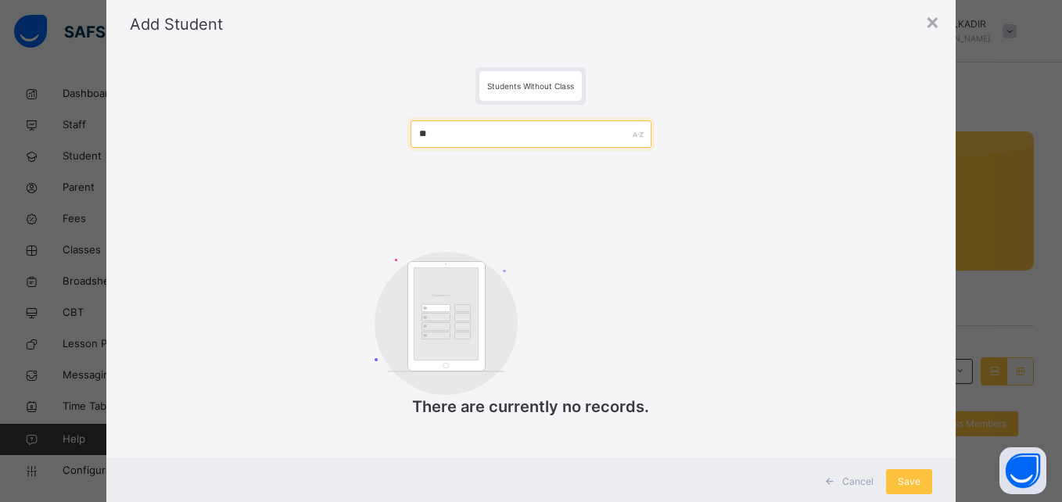
type input "*"
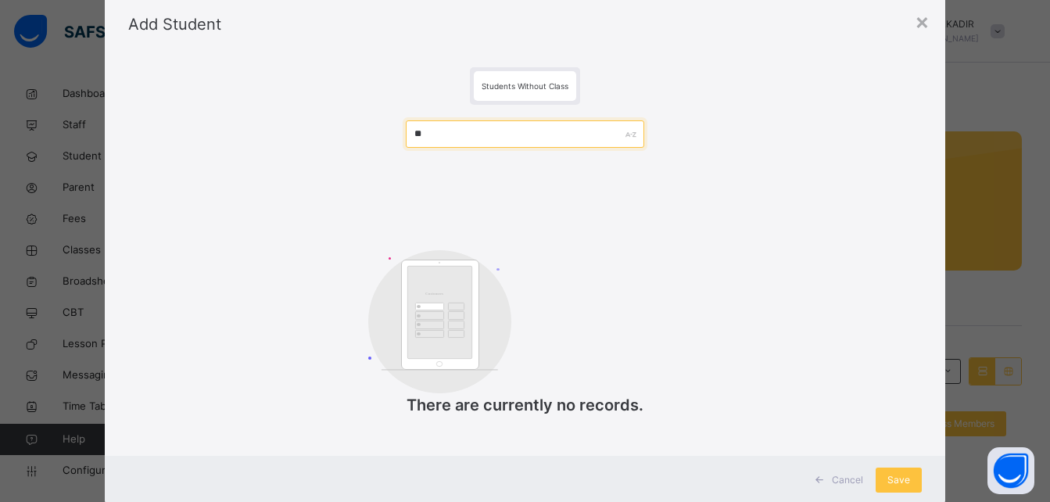
type input "*"
type input "******"
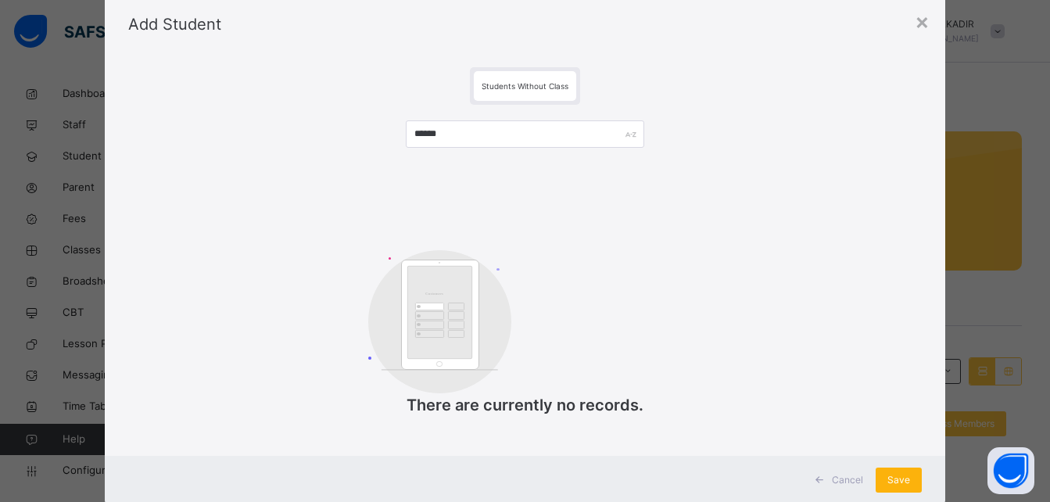
click at [893, 483] on span "Save" at bounding box center [898, 480] width 23 height 14
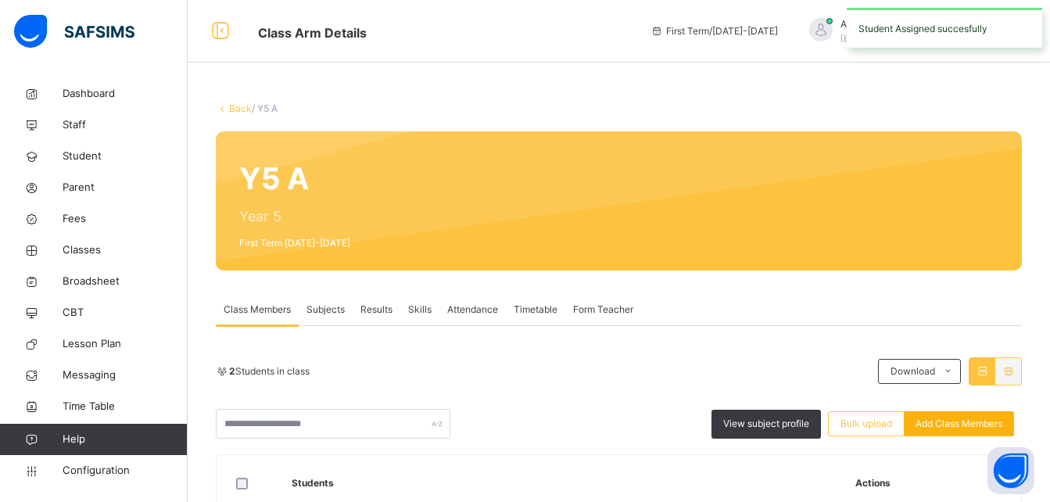
click at [976, 423] on span "Add Class Members" at bounding box center [959, 424] width 87 height 14
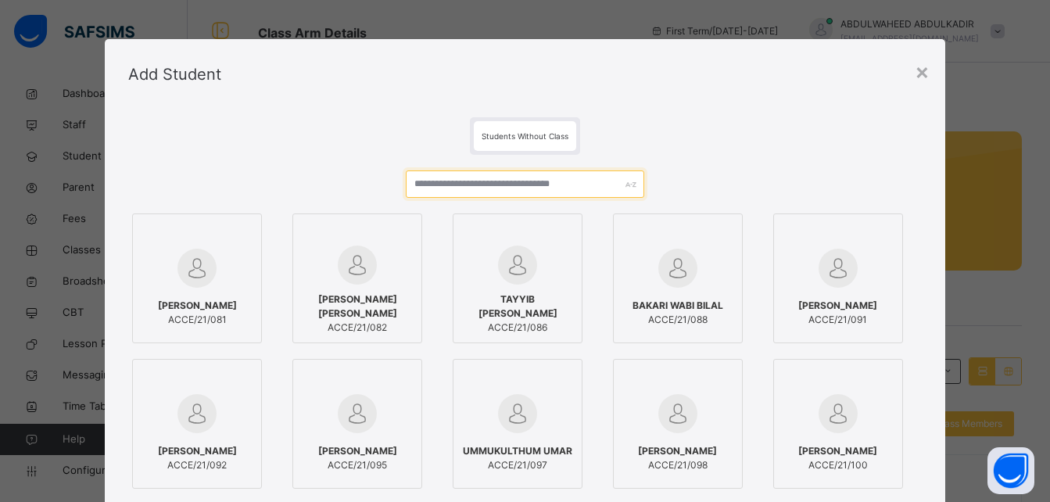
click at [556, 188] on input "text" at bounding box center [525, 183] width 238 height 27
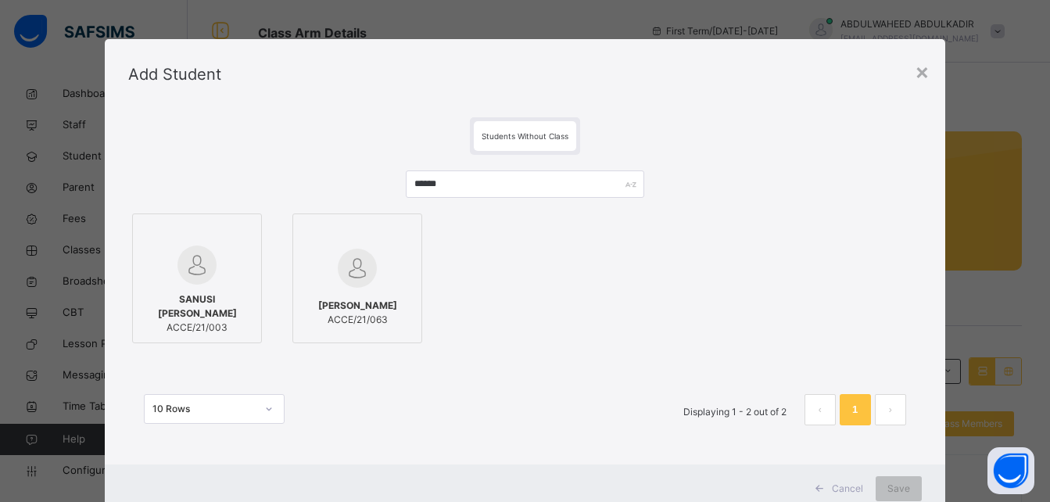
click at [212, 270] on div at bounding box center [197, 264] width 113 height 39
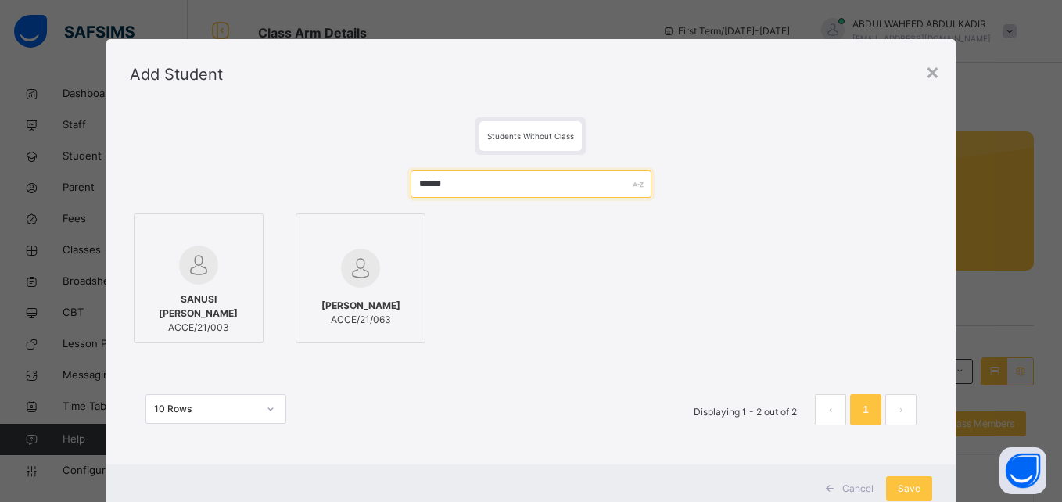
click at [514, 197] on input "******" at bounding box center [530, 183] width 241 height 27
type input "*"
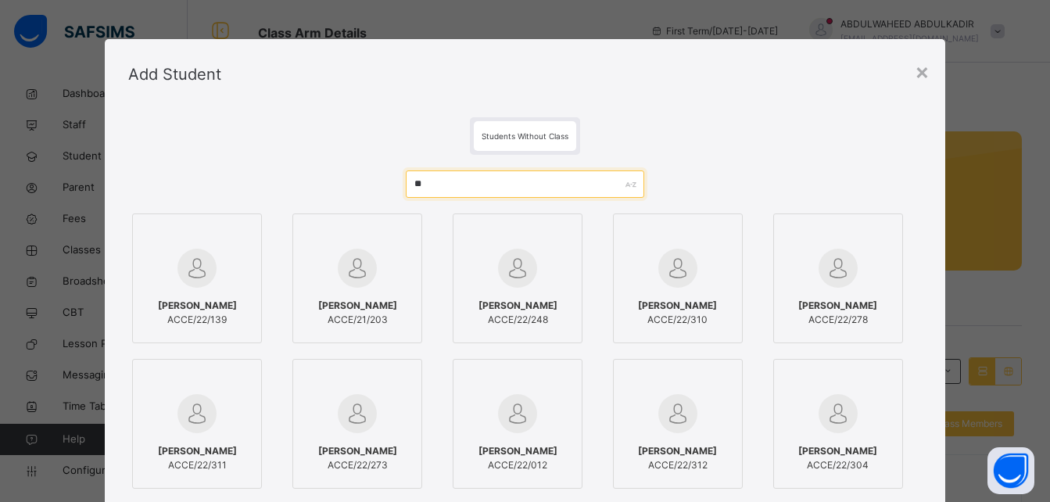
type input "*"
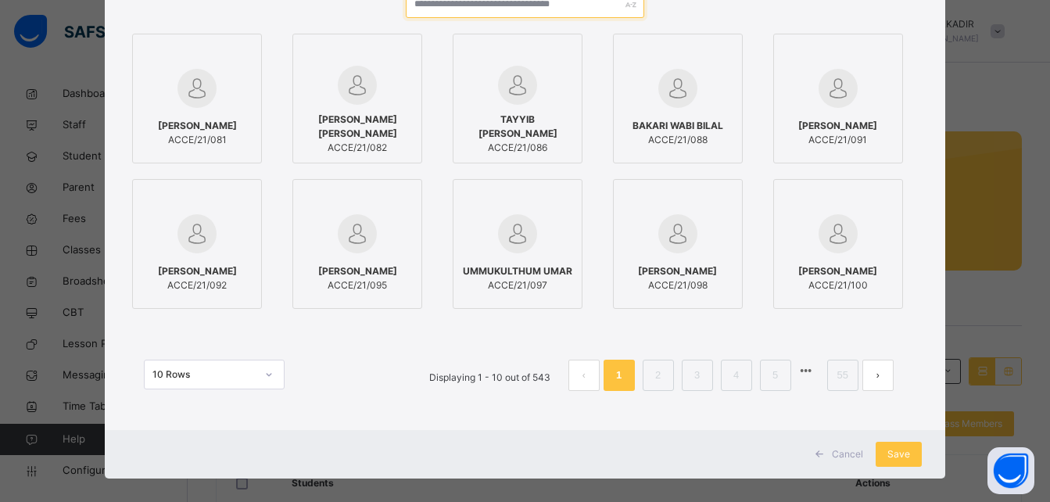
scroll to position [185, 0]
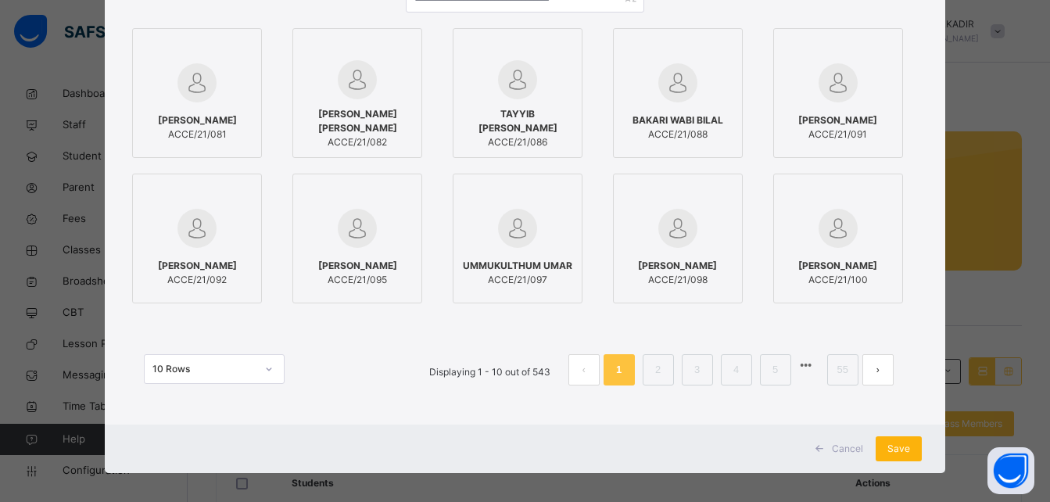
click at [902, 446] on span "Save" at bounding box center [898, 449] width 23 height 14
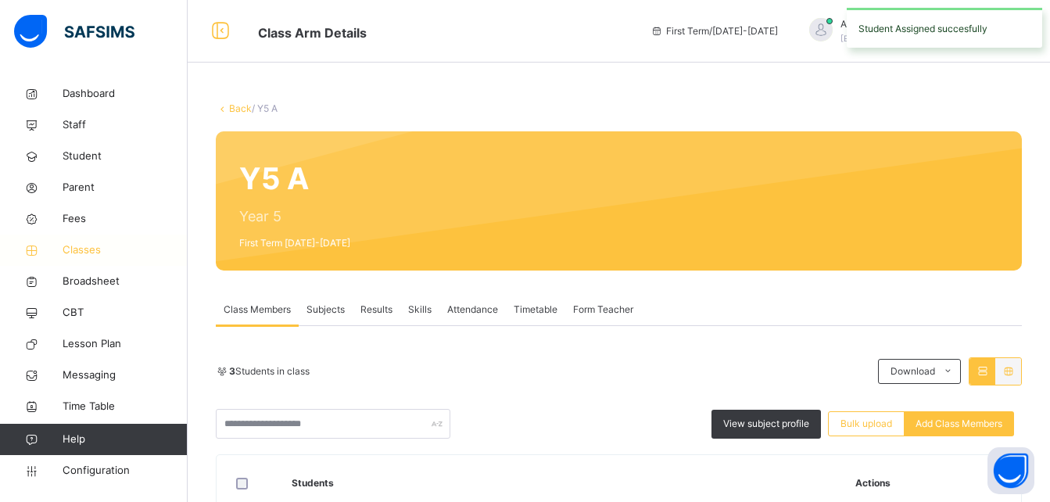
click at [97, 248] on span "Classes" at bounding box center [125, 250] width 125 height 16
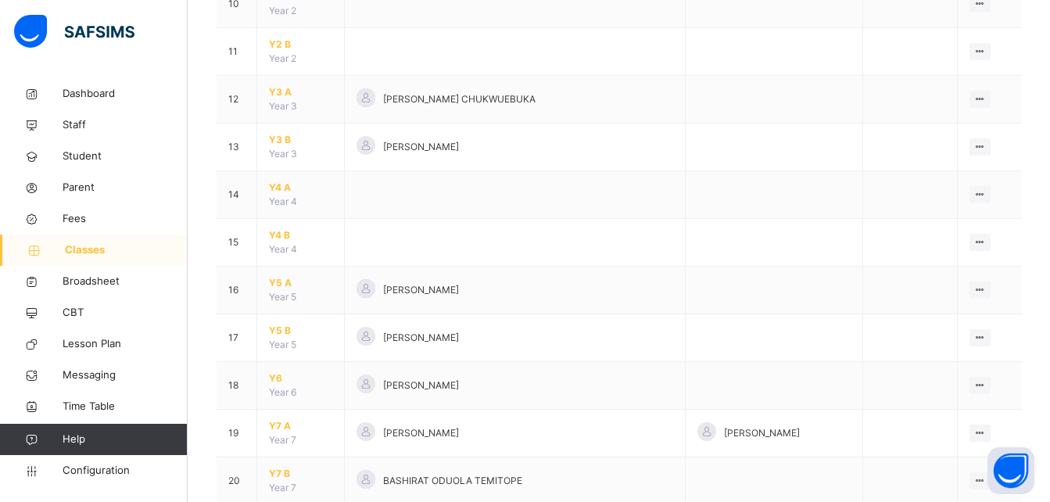
scroll to position [650, 0]
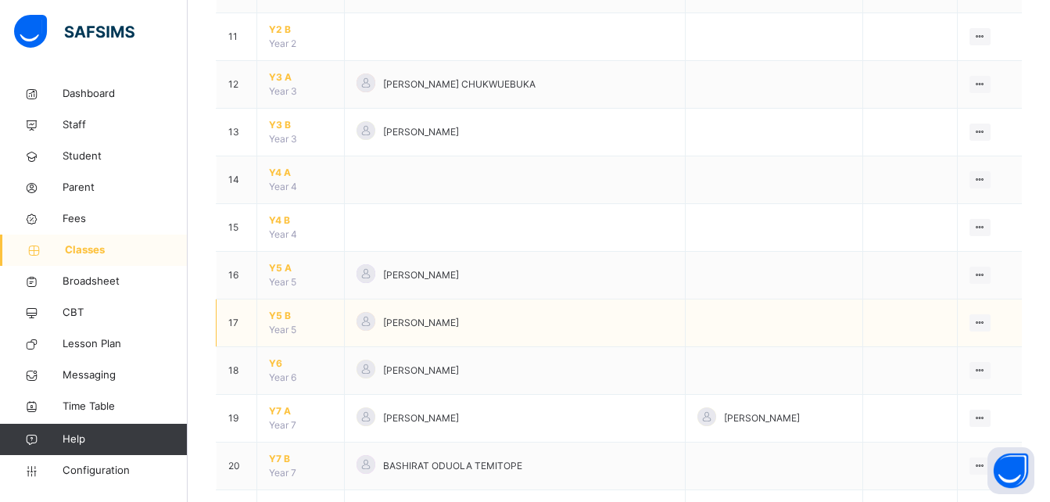
click at [276, 314] on span "Y5 B" at bounding box center [300, 316] width 63 height 14
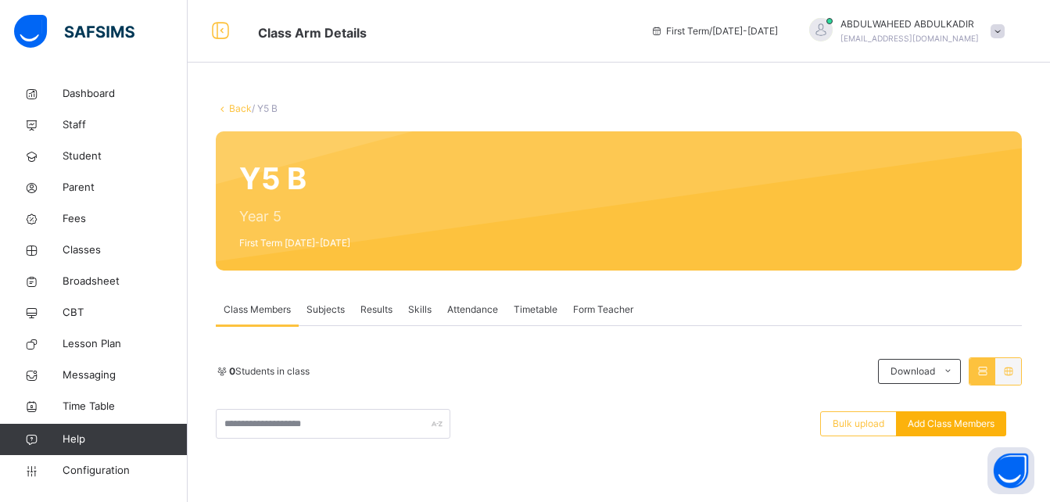
click at [950, 422] on span "Add Class Members" at bounding box center [951, 424] width 87 height 14
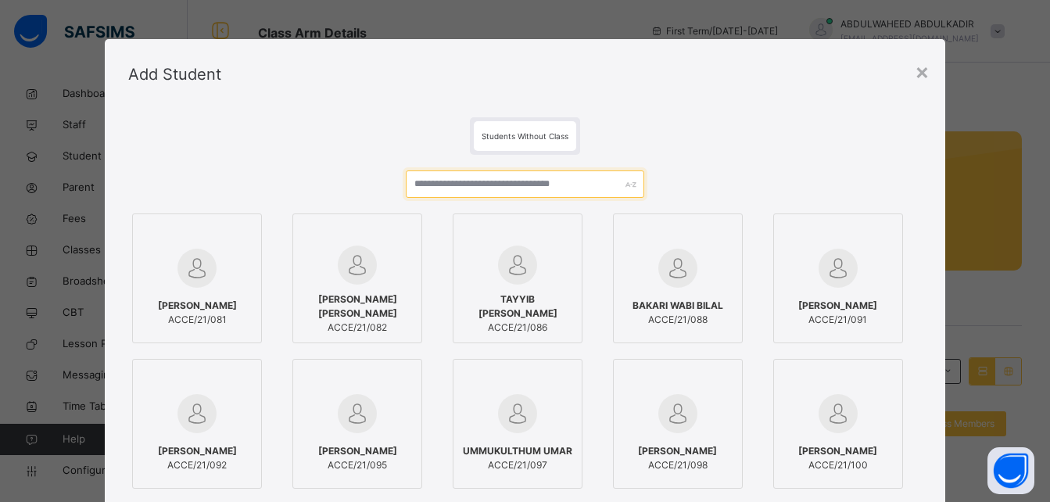
click at [520, 184] on input "text" at bounding box center [525, 183] width 238 height 27
type input "*"
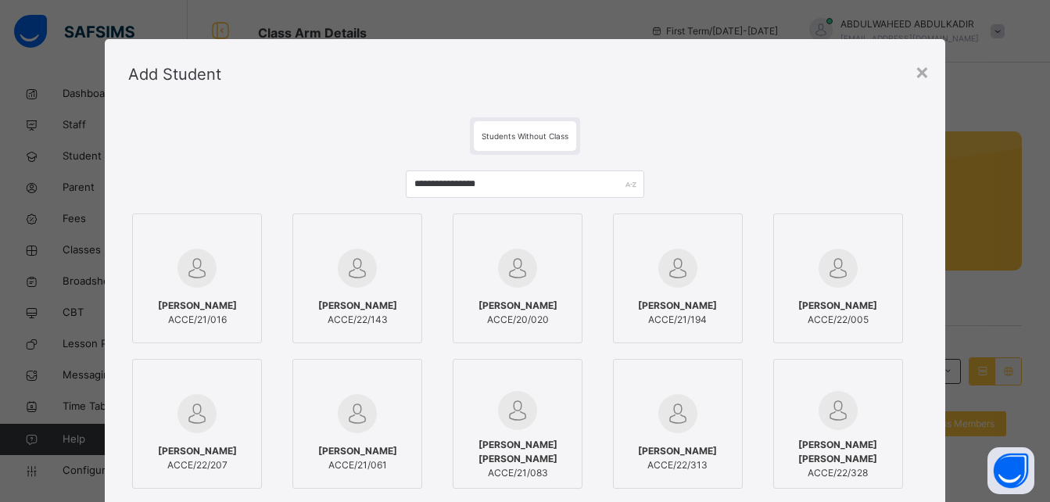
click at [511, 299] on span "[PERSON_NAME]" at bounding box center [517, 306] width 79 height 14
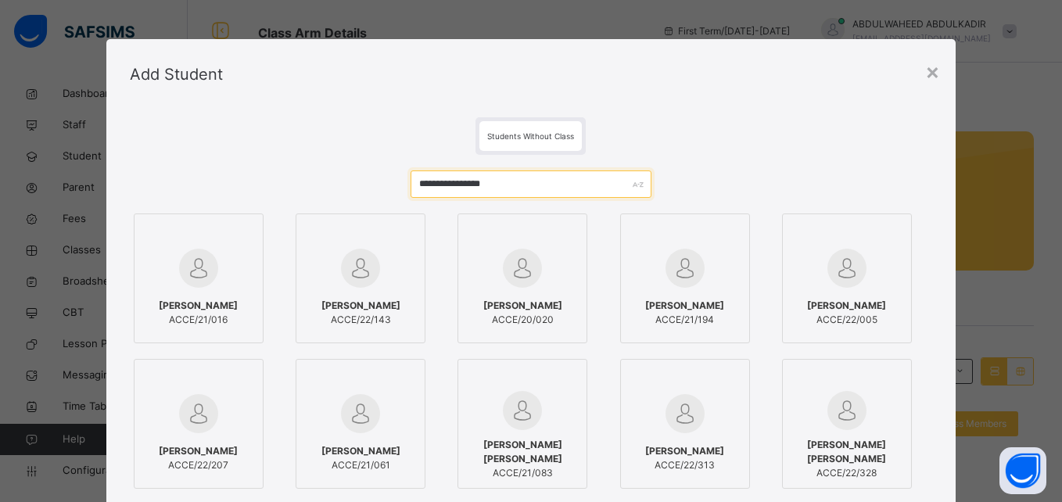
click at [532, 185] on input "**********" at bounding box center [530, 183] width 241 height 27
type input "*"
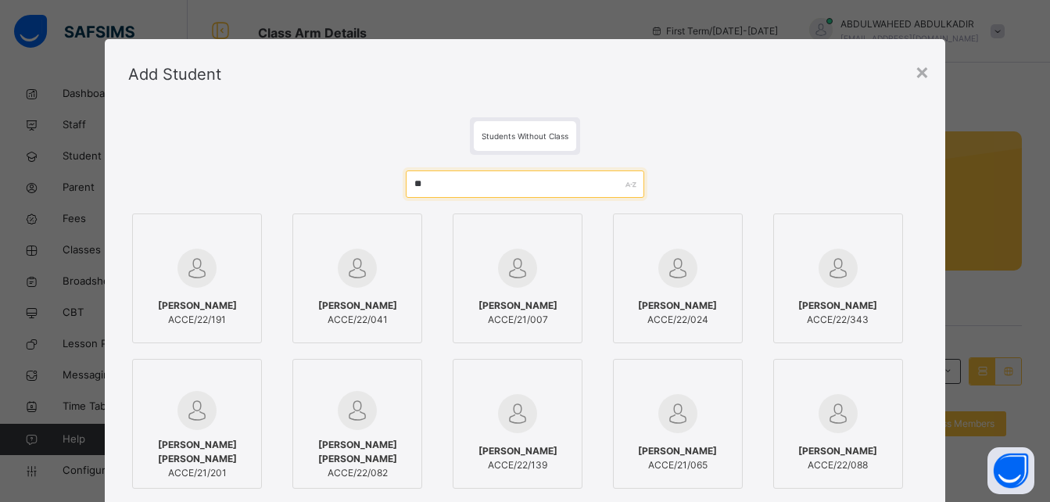
type input "*"
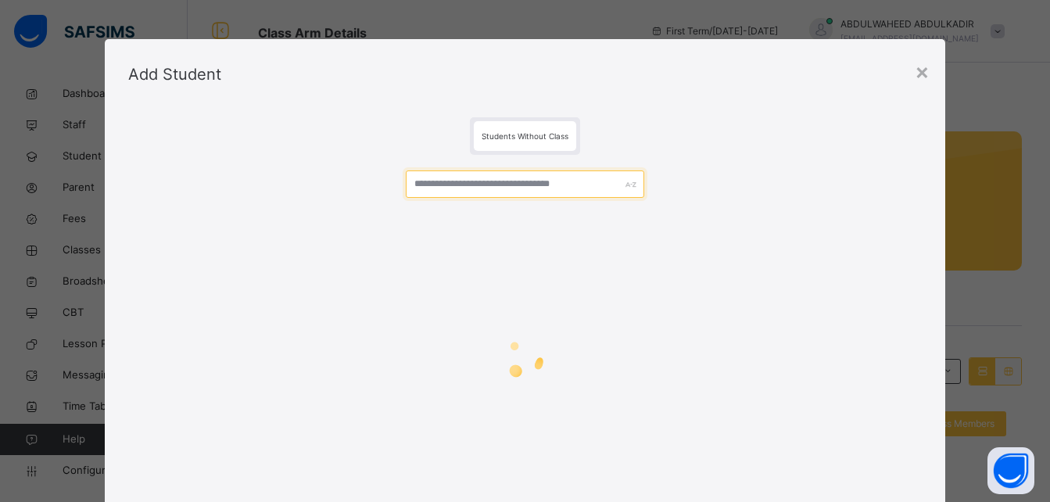
paste input "**********"
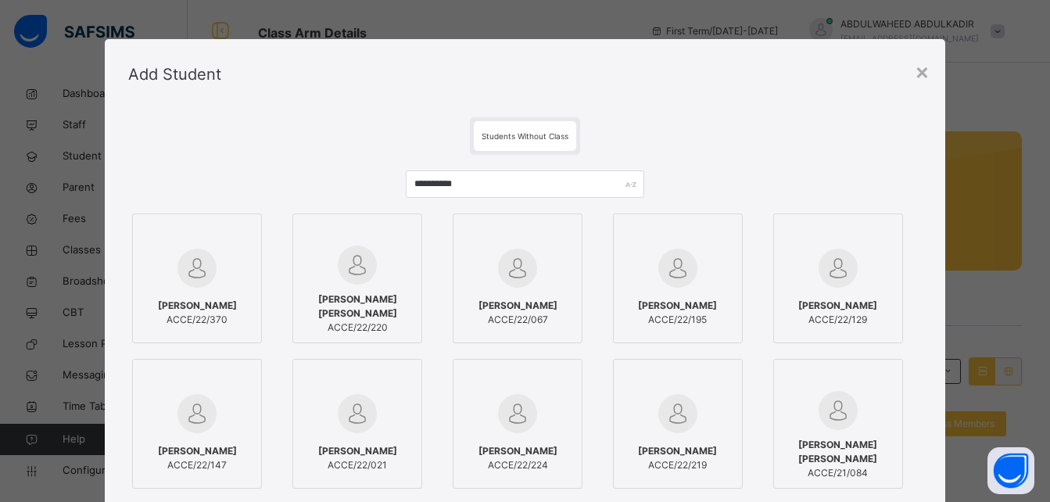
click at [210, 299] on span "[PERSON_NAME]" at bounding box center [197, 306] width 79 height 14
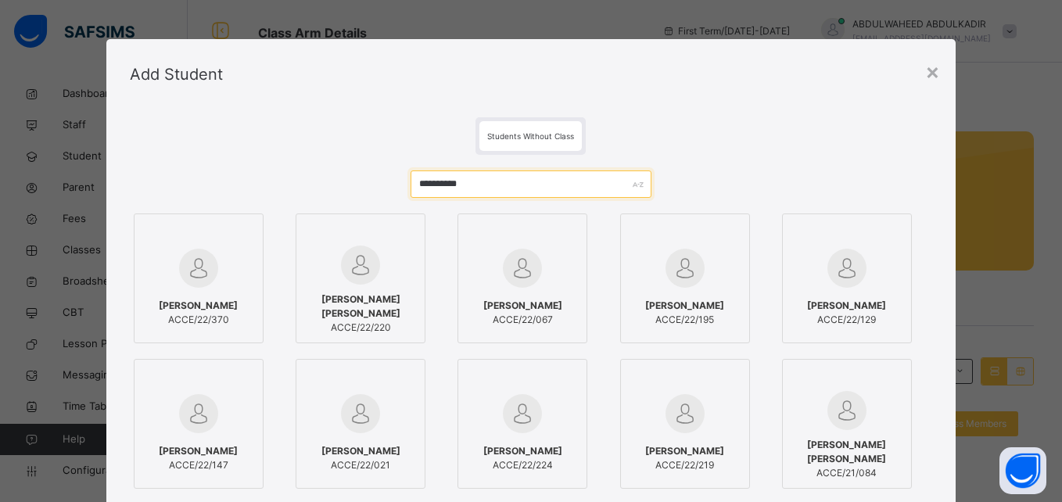
click at [468, 185] on input "**********" at bounding box center [530, 183] width 241 height 27
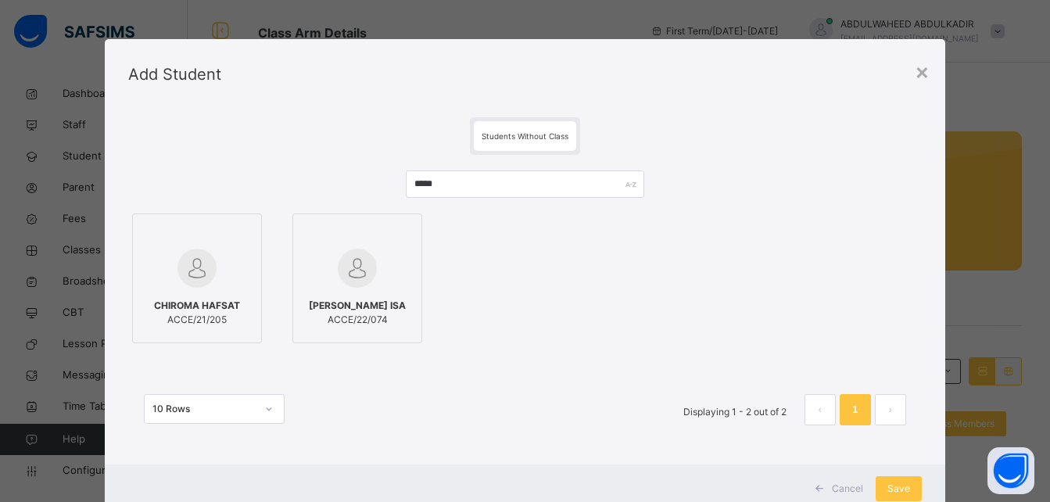
click at [357, 291] on div "[PERSON_NAME] ISA ACCE/22/074" at bounding box center [357, 313] width 113 height 44
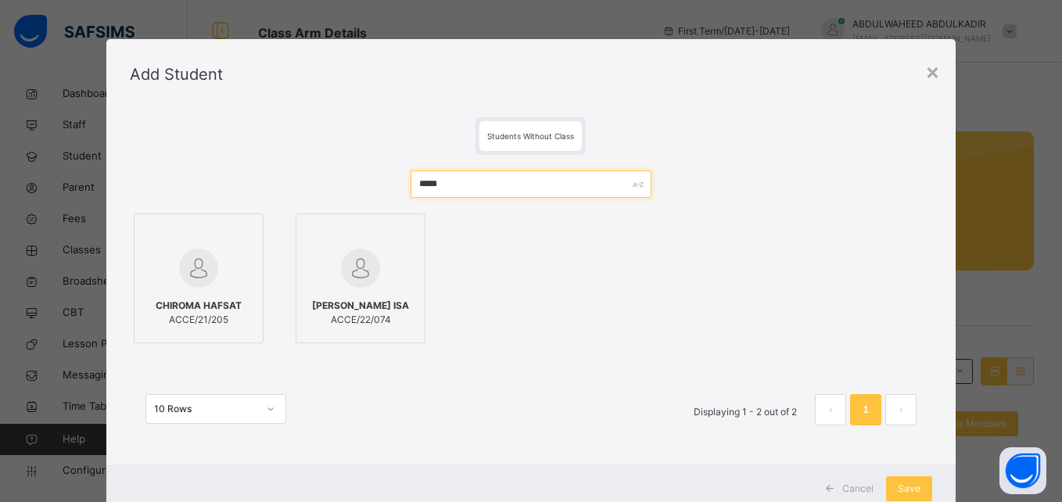
click at [507, 195] on input "*****" at bounding box center [530, 183] width 241 height 27
type input "*"
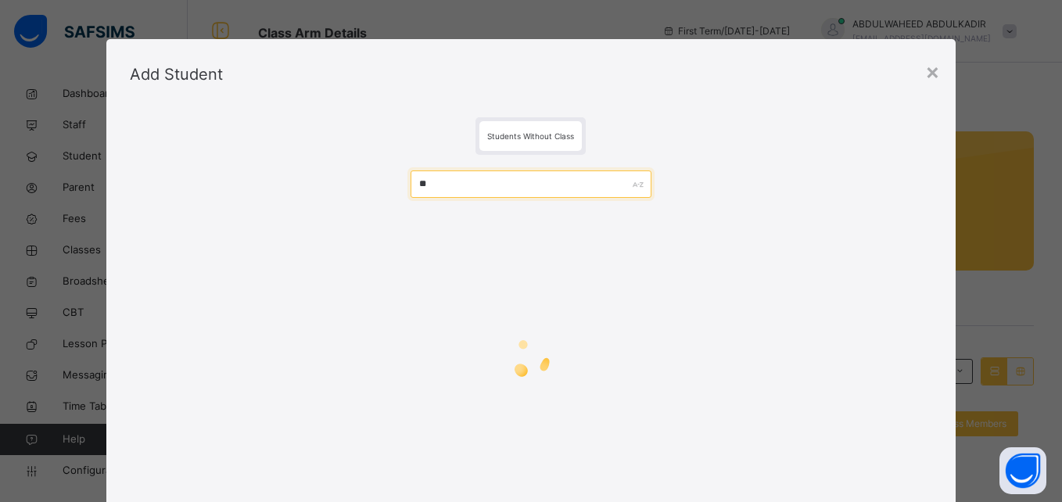
type input "*"
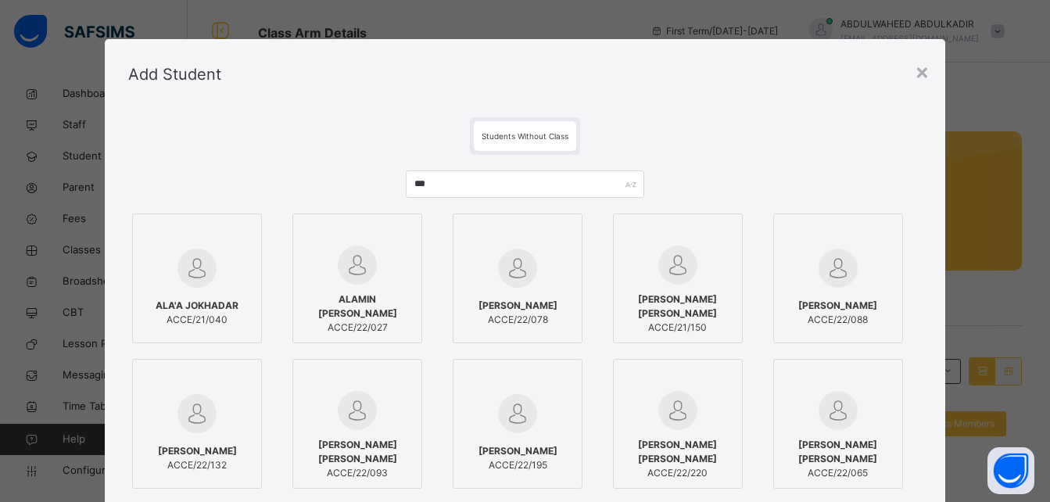
click at [217, 288] on div at bounding box center [197, 267] width 113 height 45
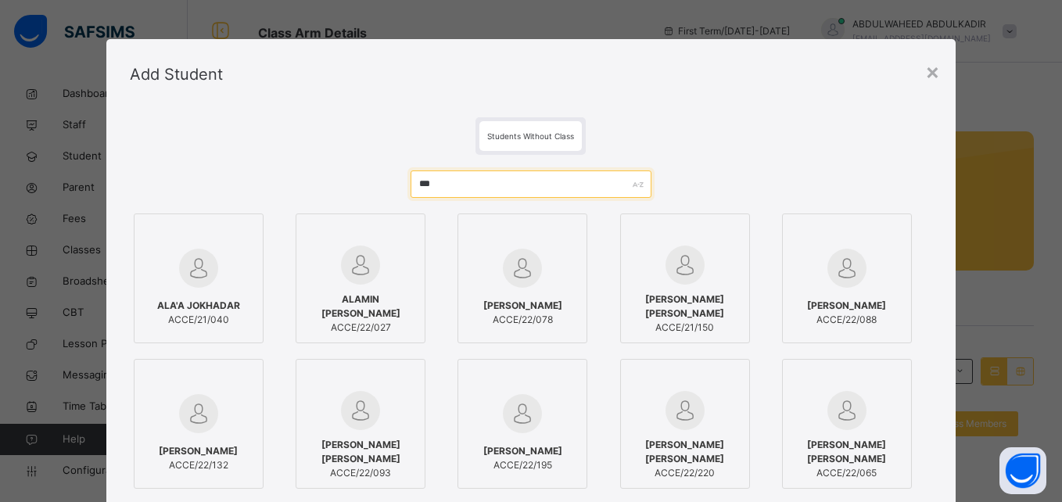
click at [525, 187] on input "***" at bounding box center [530, 183] width 241 height 27
type input "*"
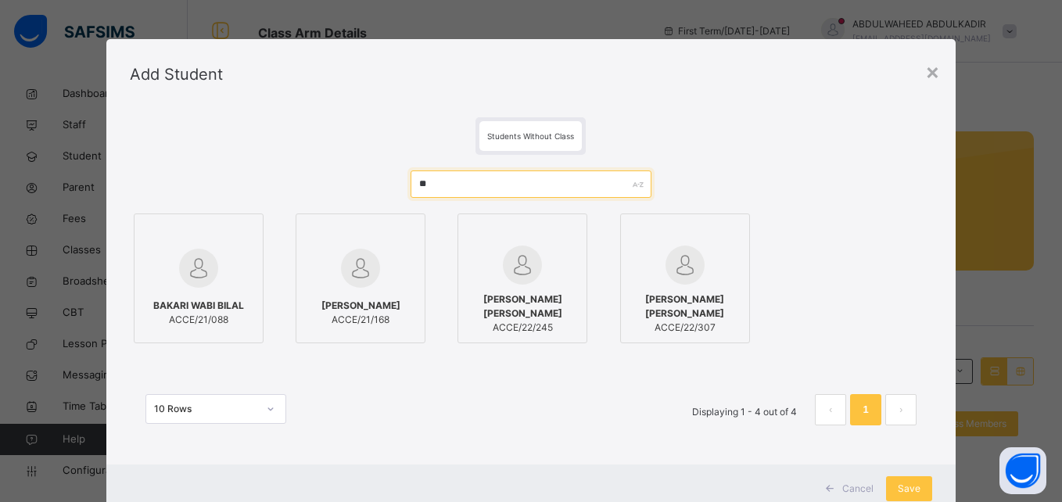
type input "*"
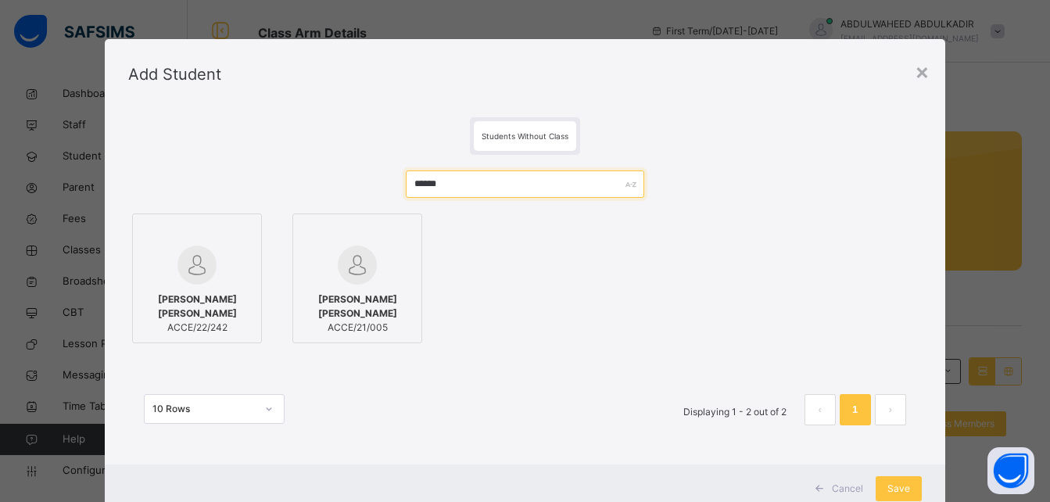
type input "******"
click at [365, 274] on img at bounding box center [357, 264] width 39 height 39
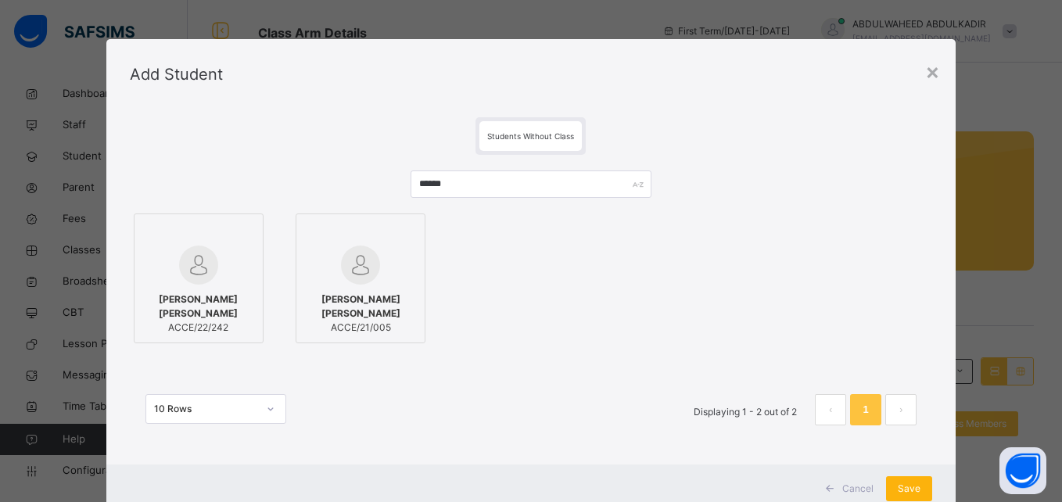
click at [908, 488] on span "Save" at bounding box center [909, 489] width 23 height 14
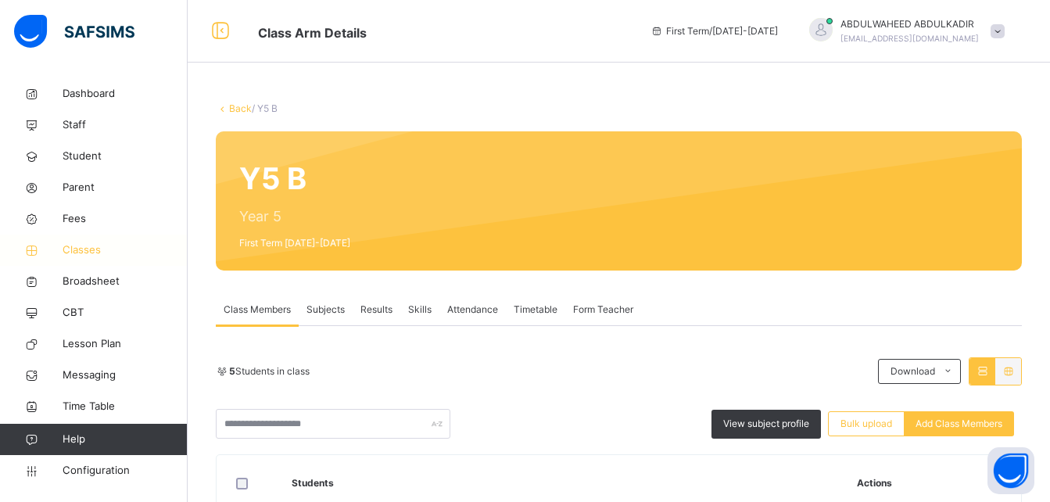
click at [93, 243] on span "Classes" at bounding box center [125, 250] width 125 height 16
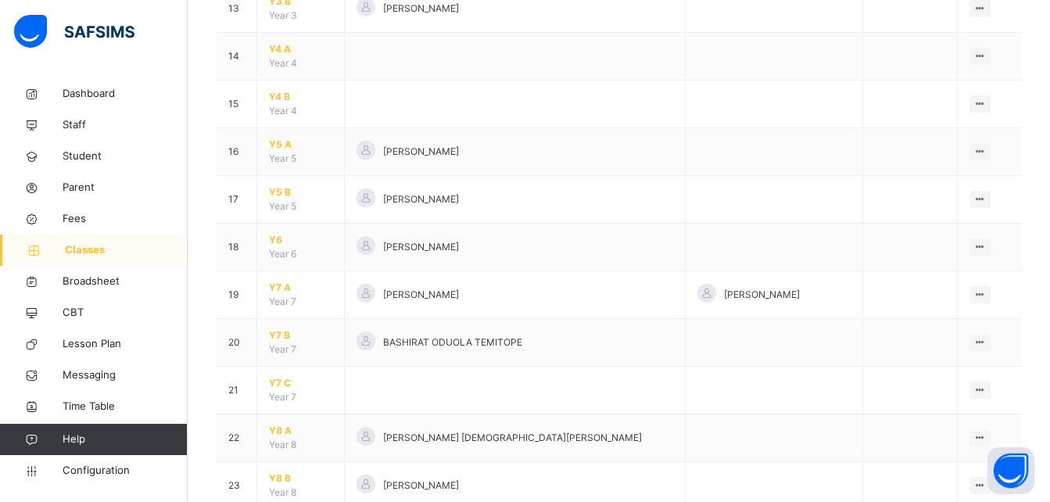
scroll to position [770, 0]
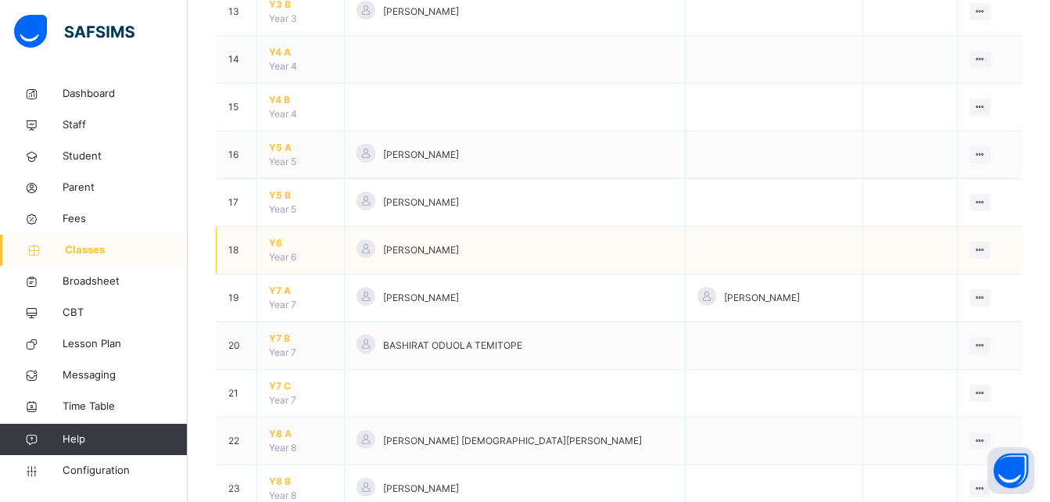
click at [281, 252] on span "Year 6" at bounding box center [282, 257] width 27 height 12
click at [274, 242] on span "Y6" at bounding box center [300, 243] width 63 height 14
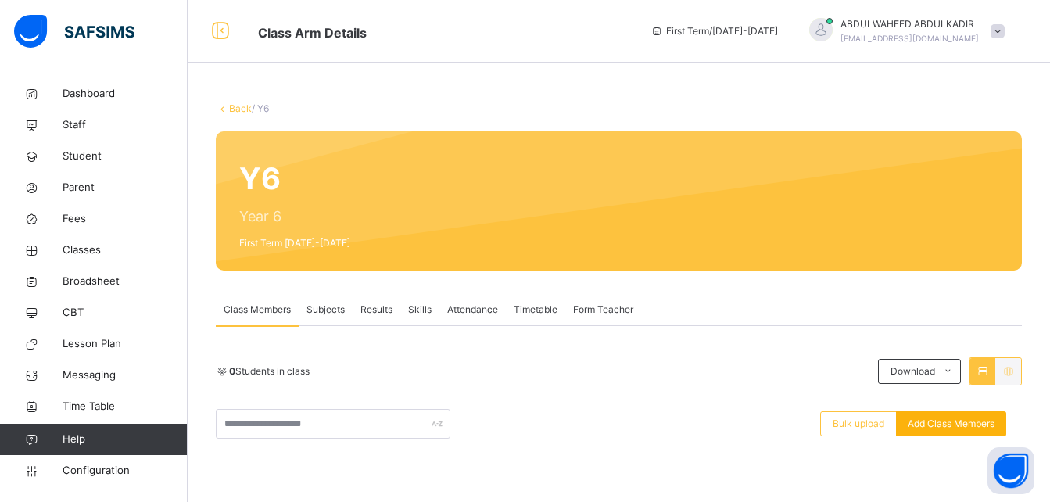
click at [935, 431] on div "Add Class Members" at bounding box center [951, 423] width 110 height 25
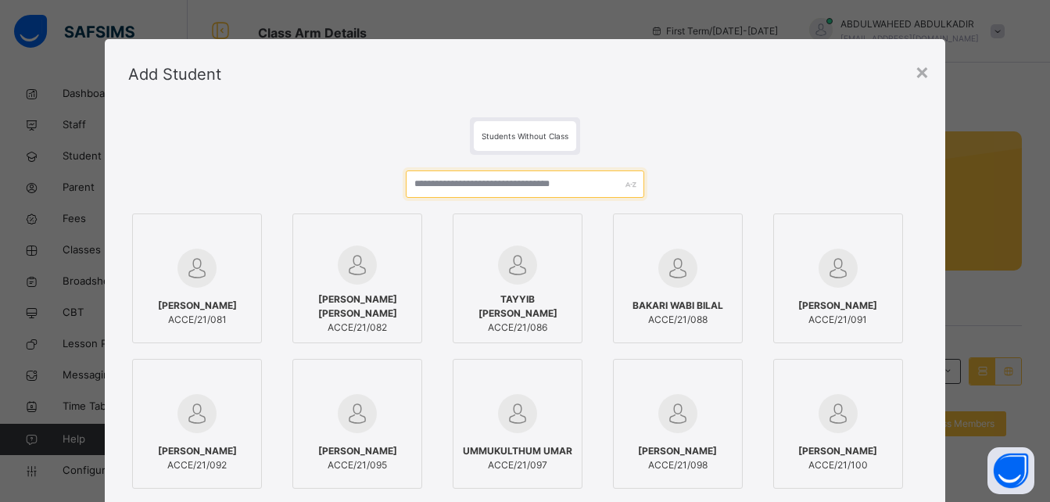
click at [504, 184] on input "text" at bounding box center [525, 183] width 238 height 27
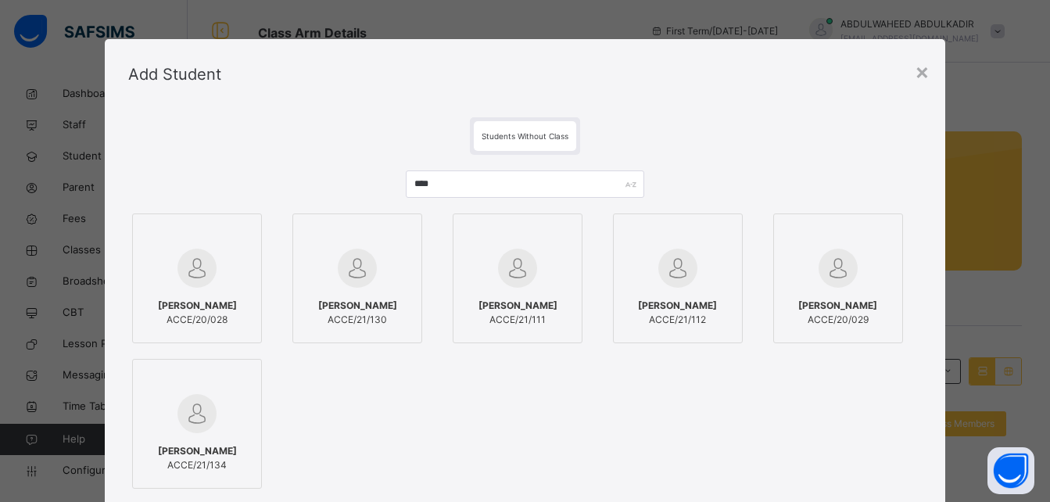
click at [827, 313] on span "[PERSON_NAME]" at bounding box center [837, 306] width 79 height 14
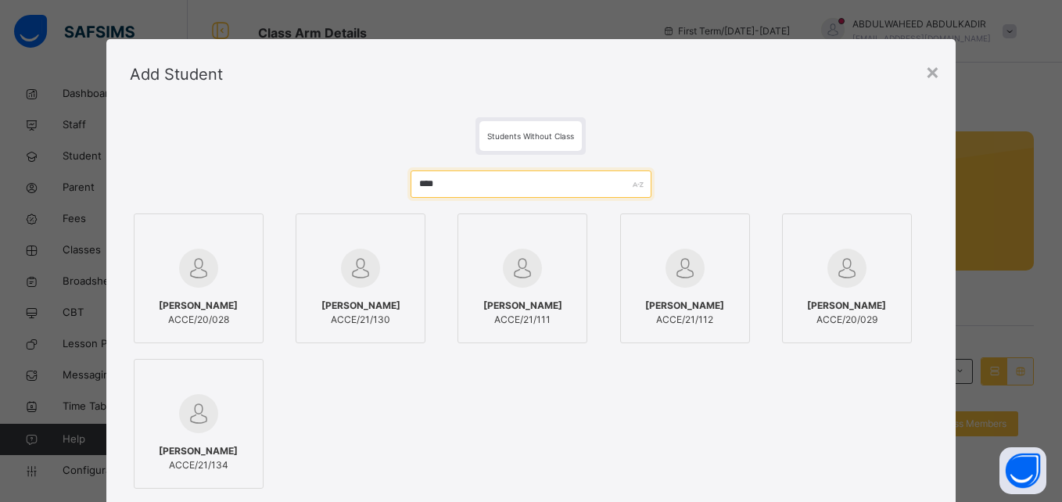
click at [493, 189] on input "****" at bounding box center [530, 183] width 241 height 27
type input "*"
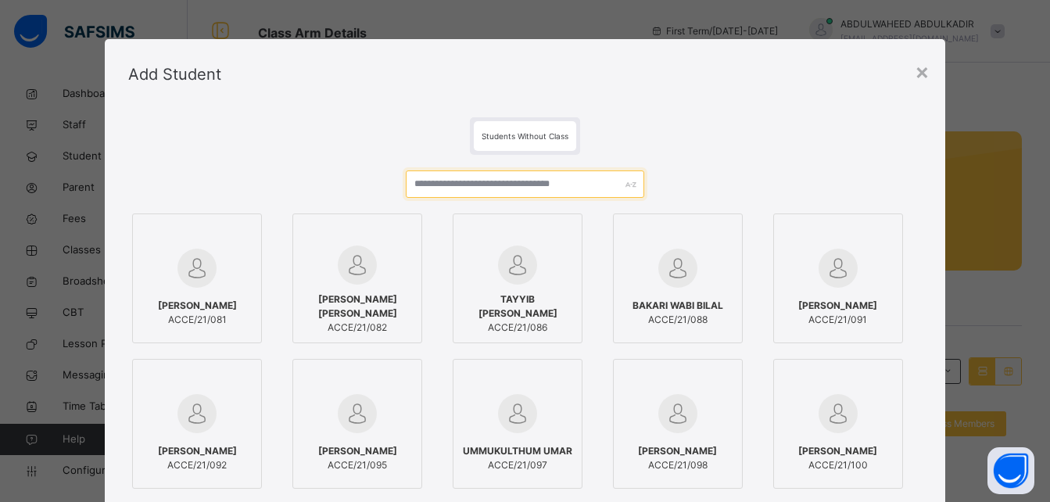
paste input "*****"
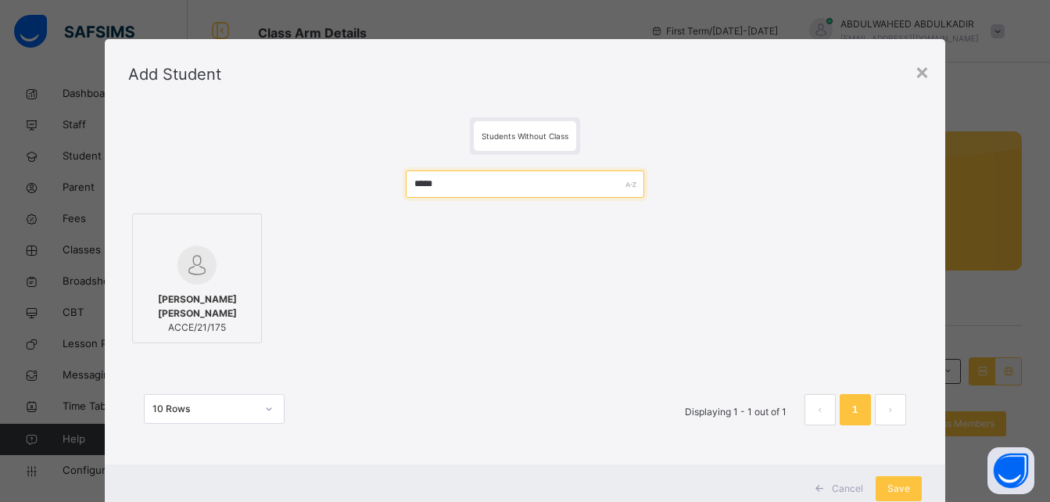
type input "*****"
click at [900, 486] on span "Save" at bounding box center [898, 489] width 23 height 14
